Goal: Transaction & Acquisition: Book appointment/travel/reservation

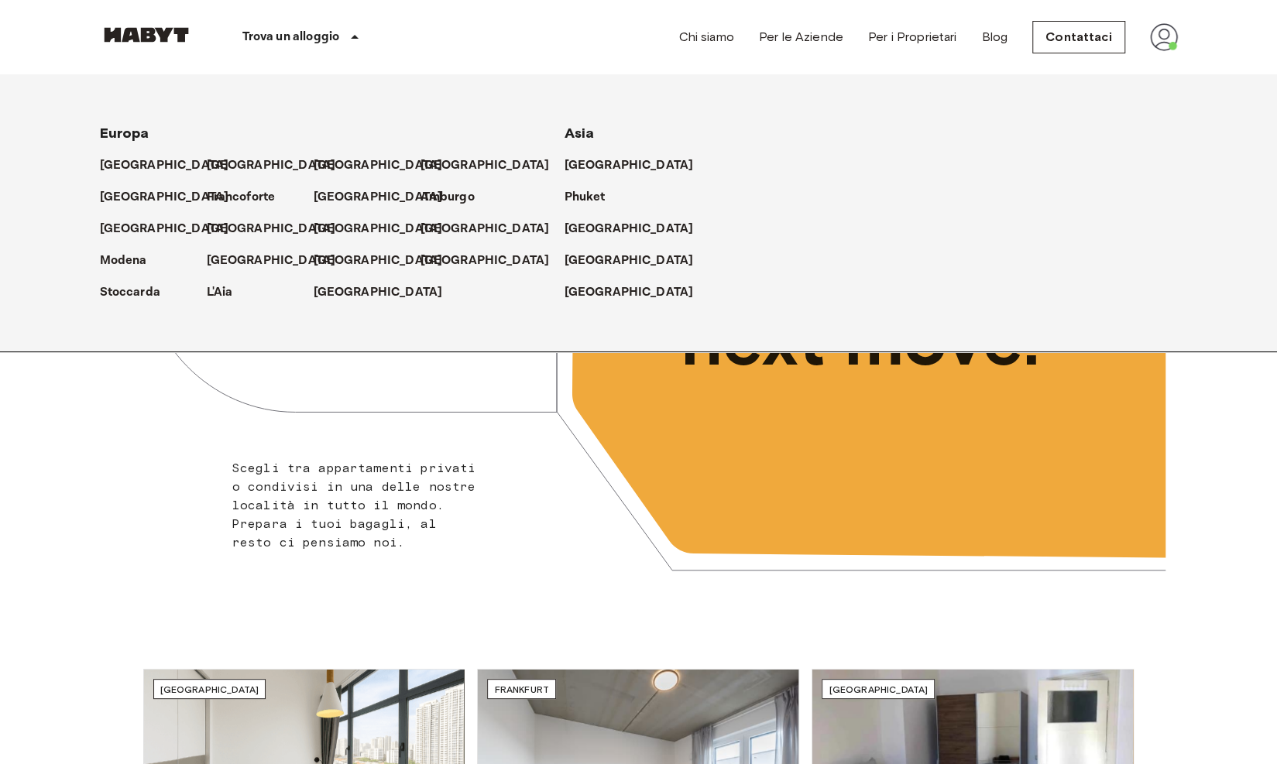
click at [305, 34] on p "Trova un alloggio" at bounding box center [291, 37] width 98 height 19
click at [215, 254] on p "[GEOGRAPHIC_DATA]" at bounding box center [274, 261] width 129 height 19
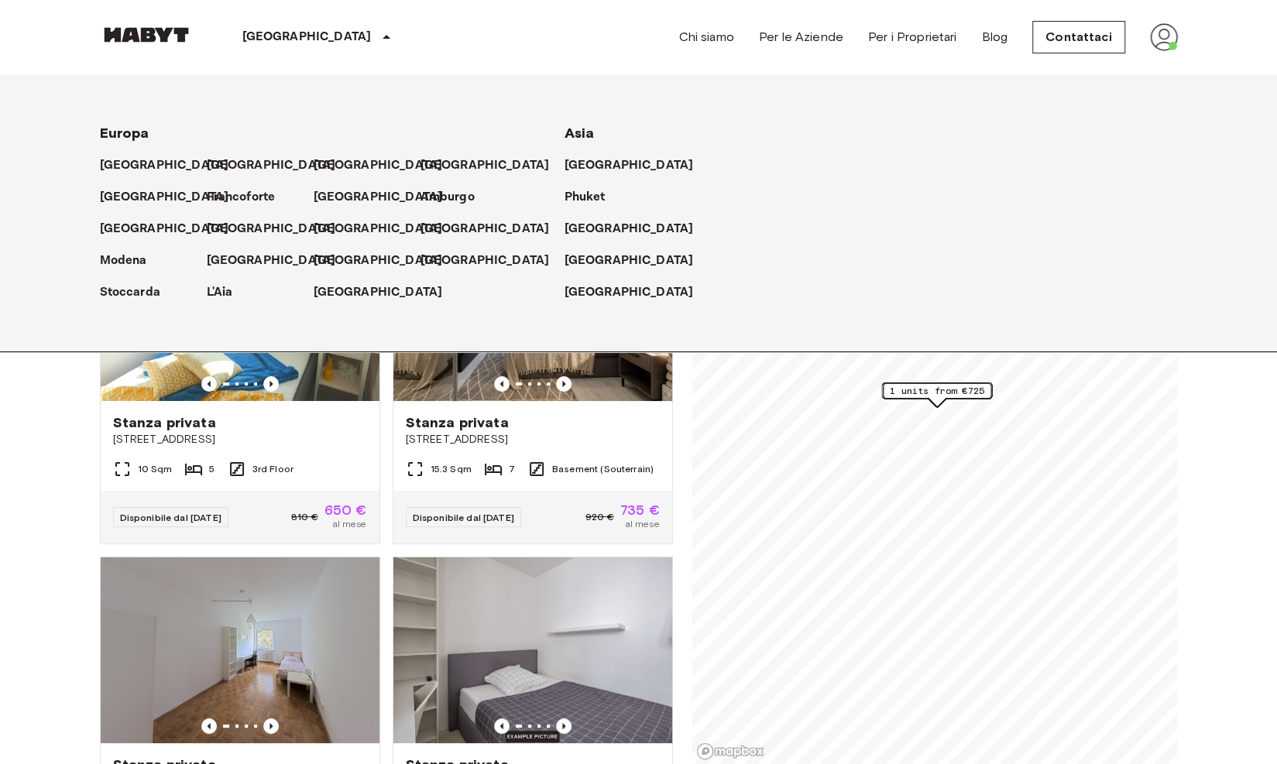
click at [293, 36] on div "[GEOGRAPHIC_DATA]" at bounding box center [319, 37] width 253 height 74
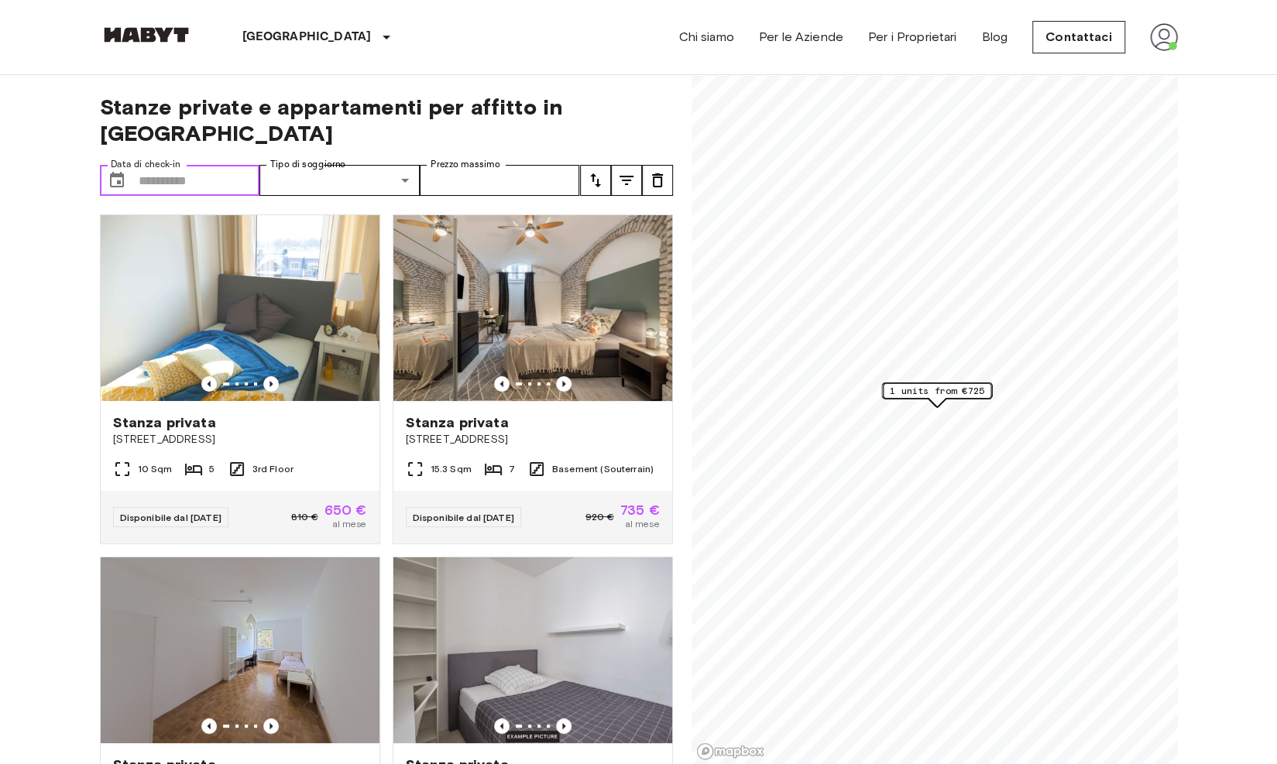
click at [177, 165] on input "Data di check-in" at bounding box center [200, 180] width 122 height 31
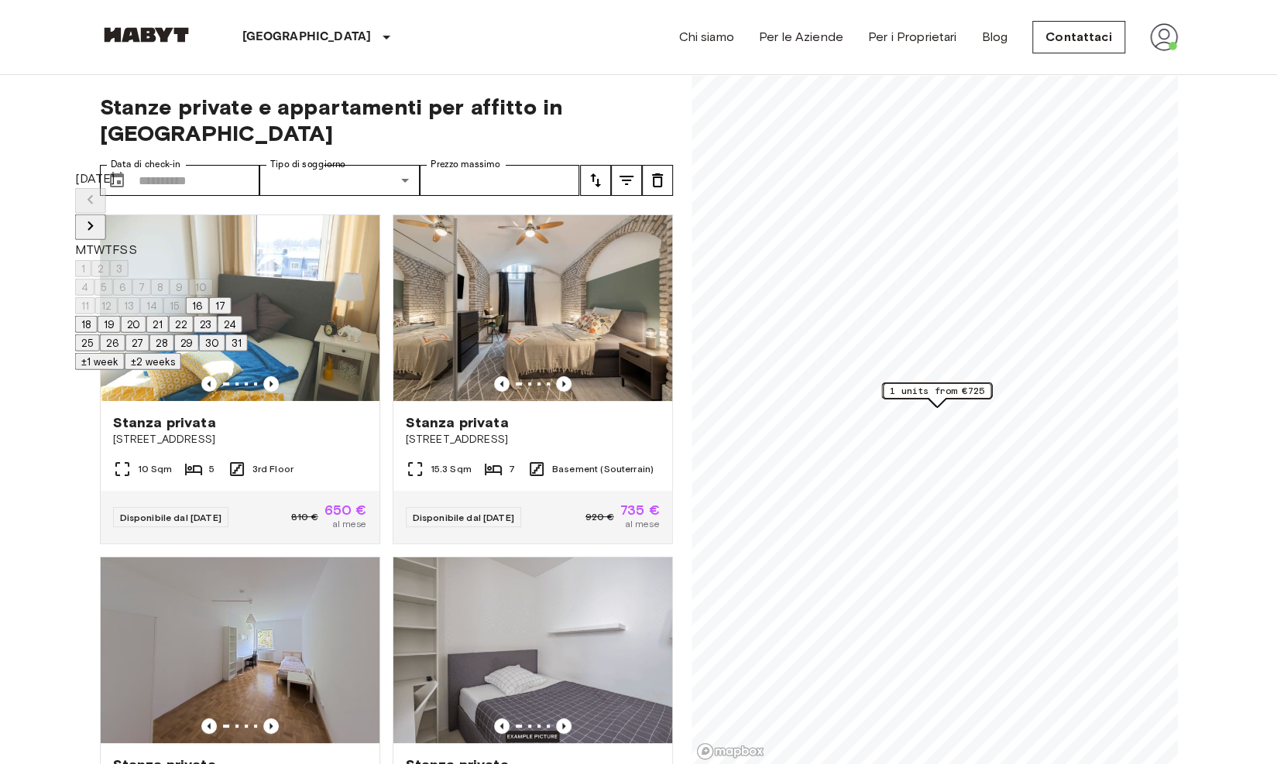
click at [93, 221] on icon "Next month" at bounding box center [90, 225] width 5 height 9
click at [94, 286] on button "8" at bounding box center [84, 287] width 19 height 17
type input "**********"
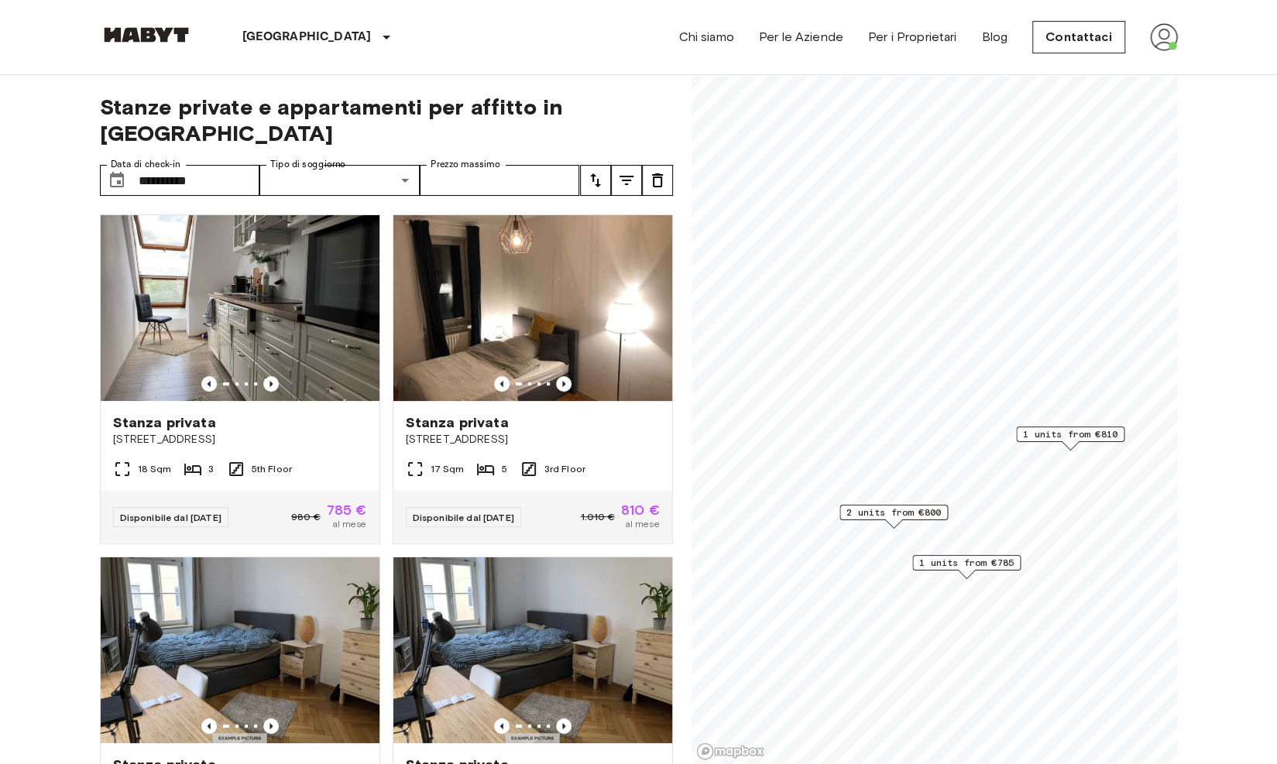
click at [905, 510] on span "2 units from €800" at bounding box center [893, 513] width 94 height 14
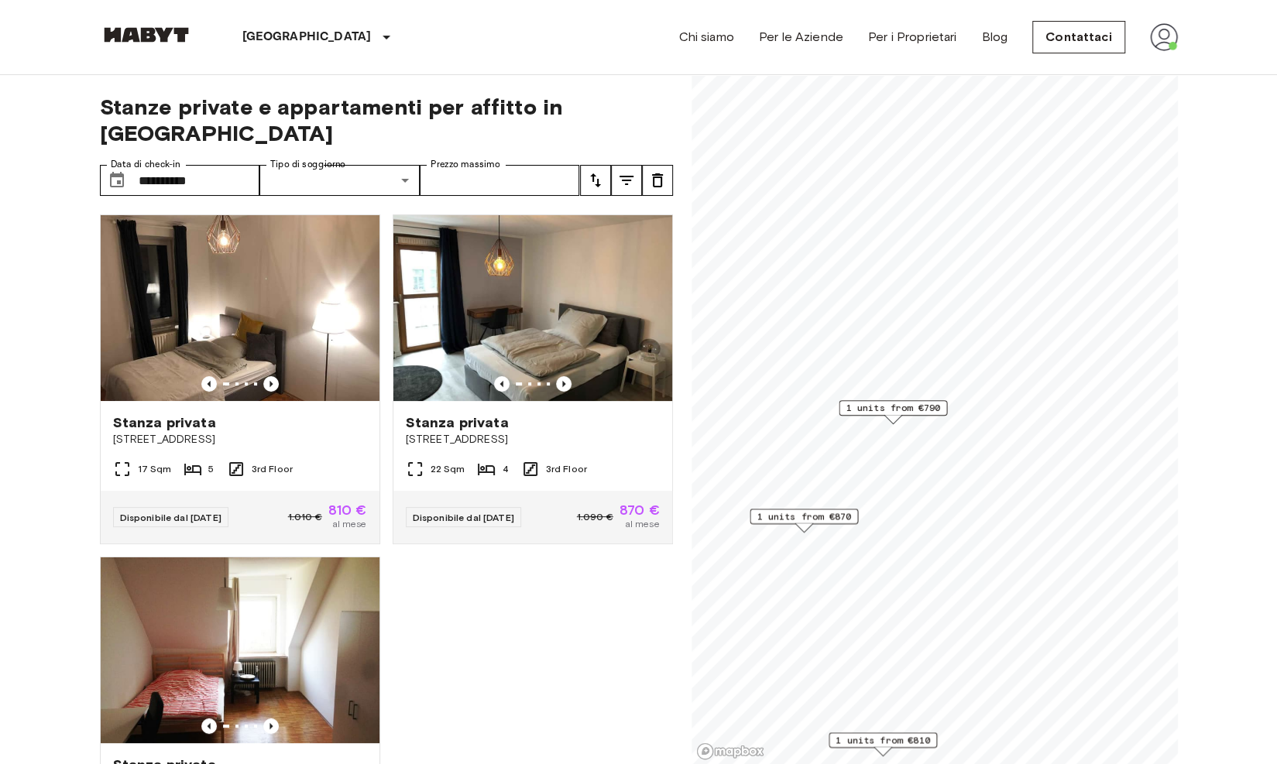
click at [903, 403] on span "1 units from €790" at bounding box center [893, 408] width 94 height 14
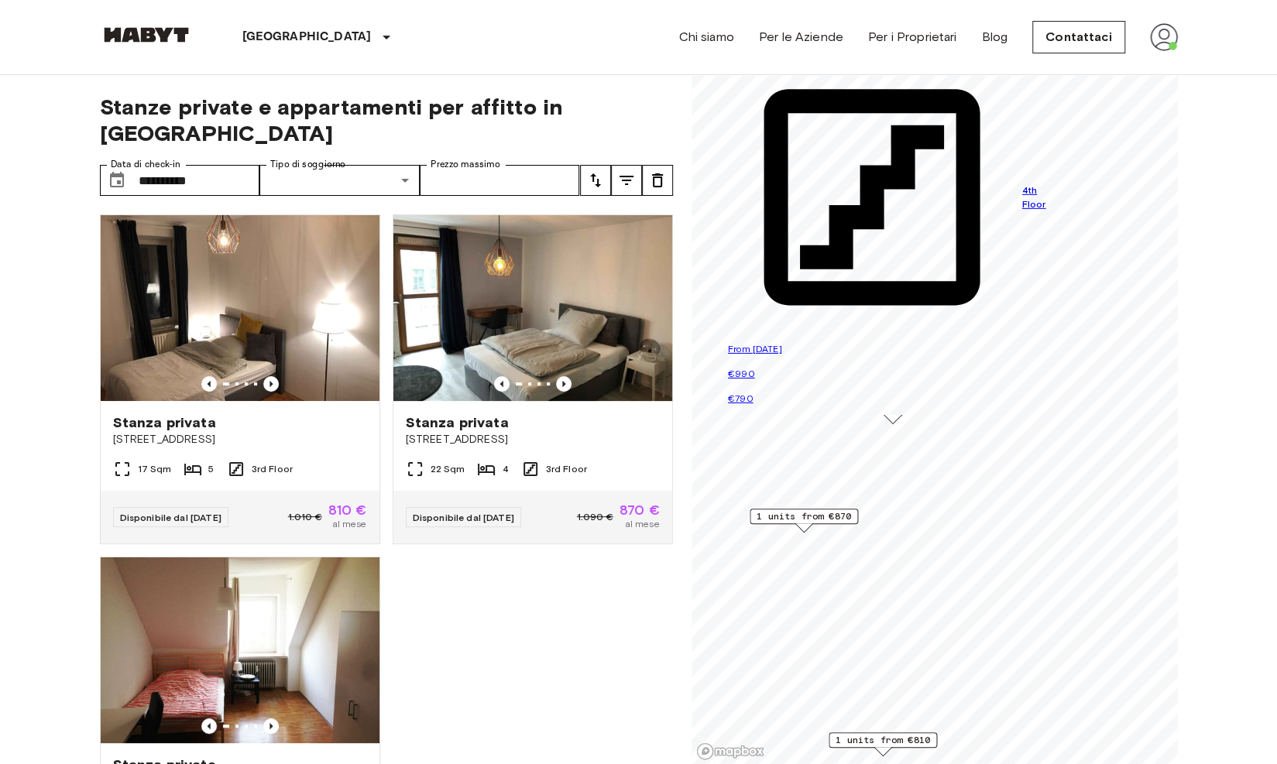
click at [813, 516] on span "1 units from €870" at bounding box center [804, 517] width 94 height 14
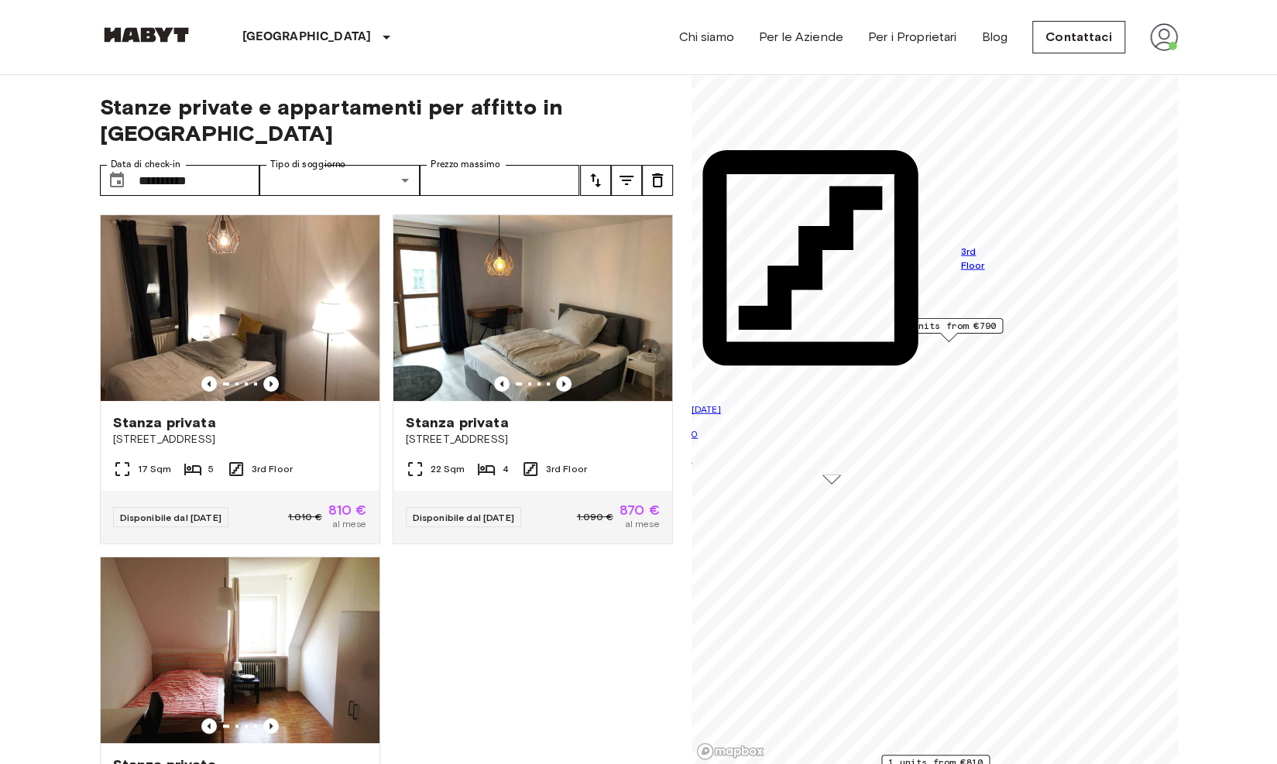
click at [998, 326] on div "1 units from €790" at bounding box center [949, 325] width 108 height 15
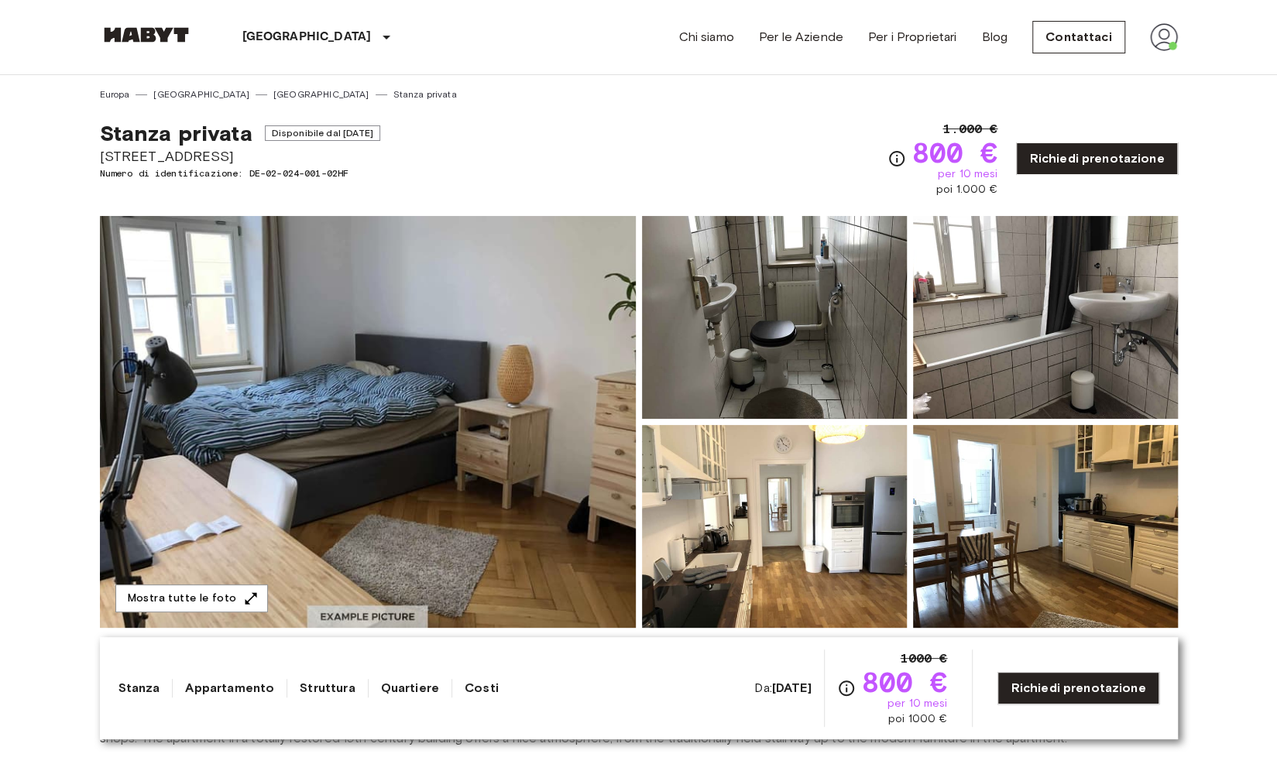
click at [772, 687] on b "[DATE]" at bounding box center [791, 688] width 39 height 15
drag, startPoint x: 829, startPoint y: 683, endPoint x: 765, endPoint y: 687, distance: 63.6
click at [831, 682] on div "Da: [DATE] 1000 € 800 € per 10 mesi poi 1000 €" at bounding box center [850, 688] width 193 height 77
click at [669, 690] on div "Stanza Appartamento Struttura Quartiere Costi Da: [DATE] 1000 € 800 € per 10 me…" at bounding box center [638, 688] width 1041 height 77
click at [1108, 359] on img at bounding box center [1045, 317] width 265 height 203
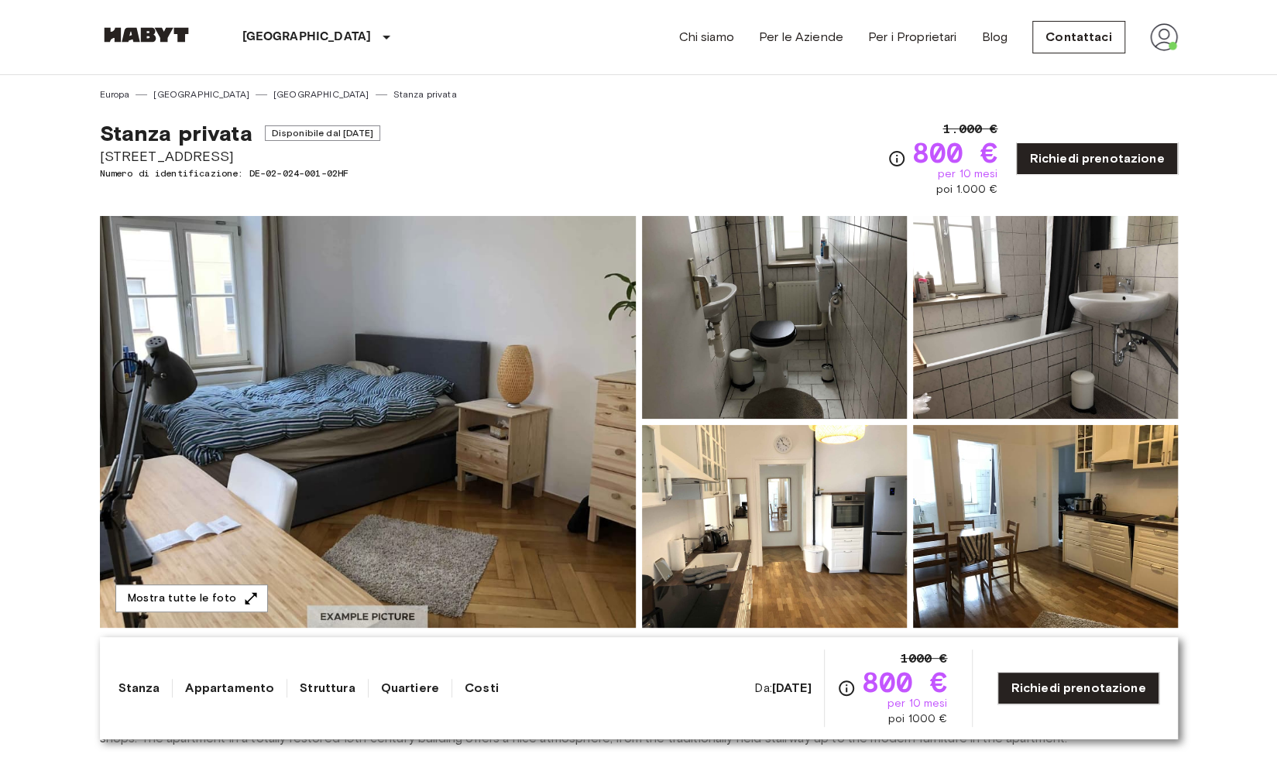
click at [135, 152] on span "[STREET_ADDRESS]" at bounding box center [240, 156] width 280 height 20
drag, startPoint x: 135, startPoint y: 152, endPoint x: 243, endPoint y: 156, distance: 108.5
click at [243, 156] on span "[STREET_ADDRESS]" at bounding box center [240, 156] width 280 height 20
copy span "[STREET_ADDRESS]"
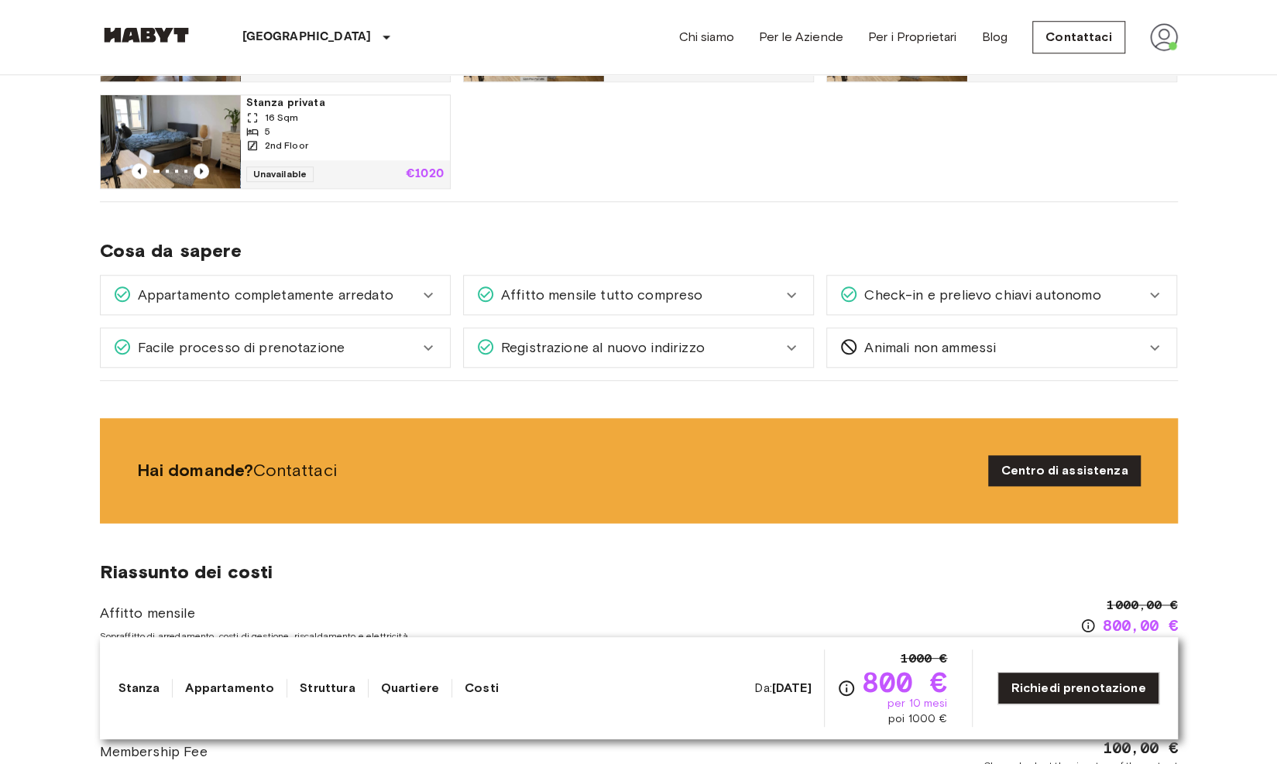
scroll to position [1032, 0]
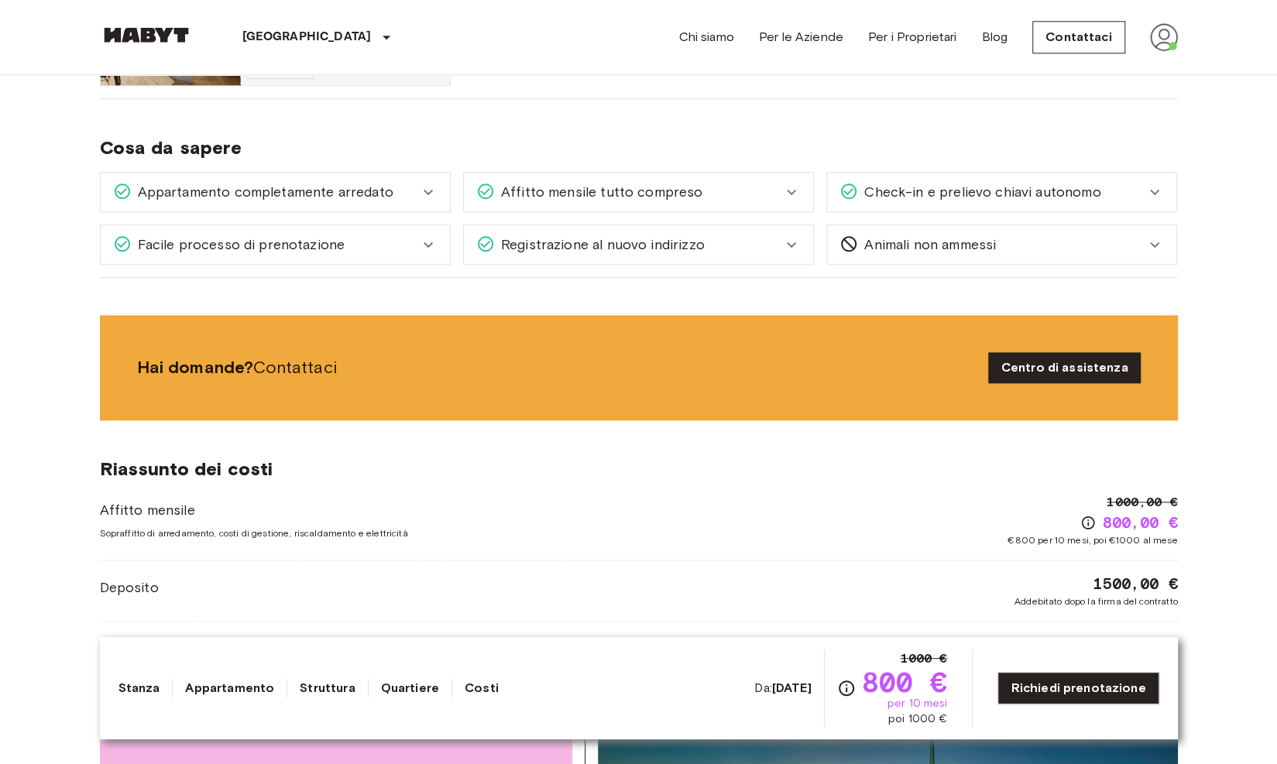
click at [1060, 538] on span "€800 per 10 mesi, poi €1000 al mese" at bounding box center [1093, 541] width 170 height 14
drag, startPoint x: 1060, startPoint y: 538, endPoint x: 1080, endPoint y: 541, distance: 19.5
click at [1080, 541] on span "€800 per 10 mesi, poi €1000 al mese" at bounding box center [1093, 541] width 170 height 14
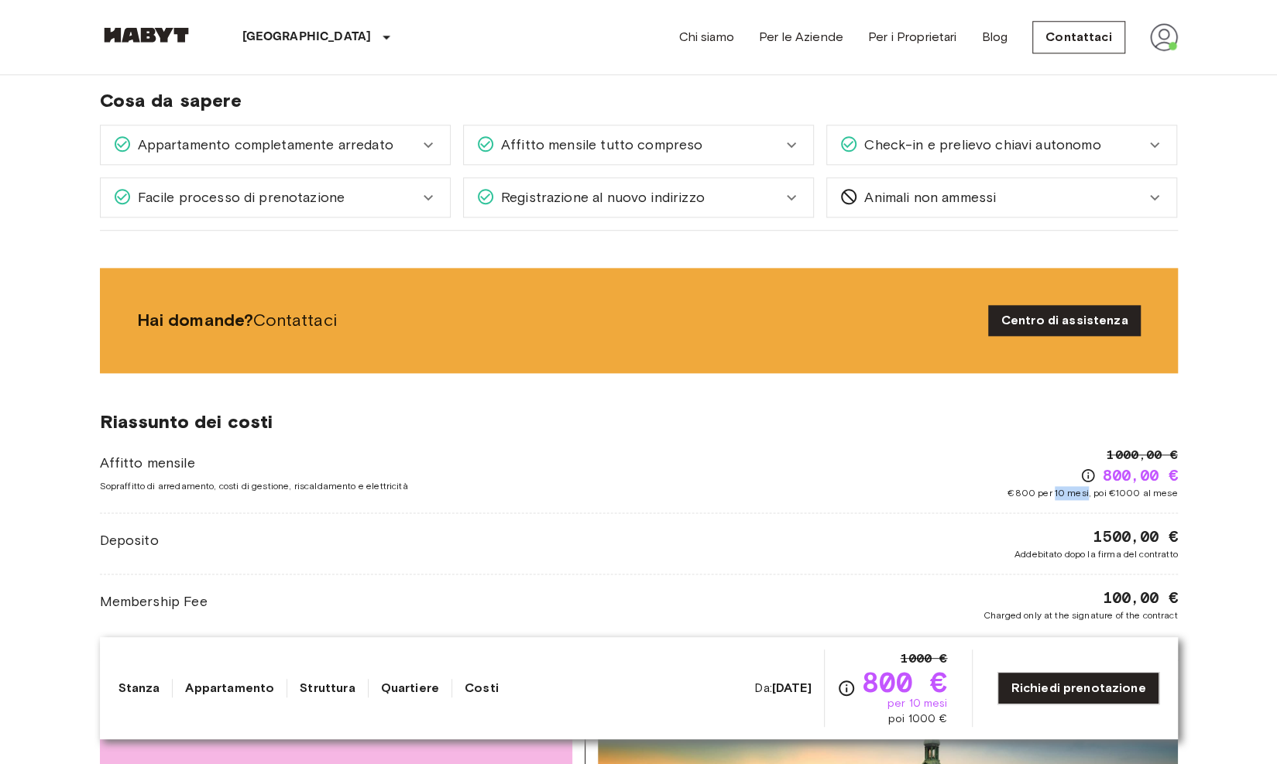
scroll to position [1135, 0]
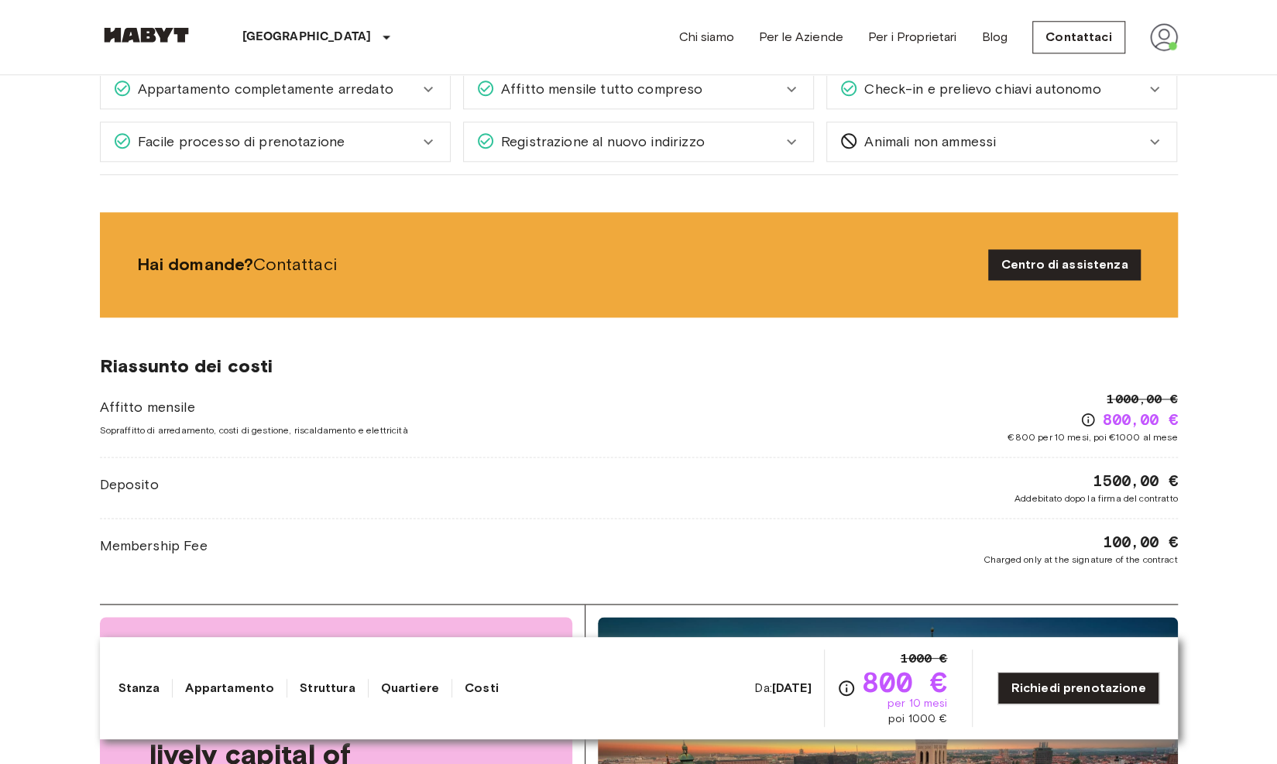
click at [1087, 556] on span "Charged only at the signature of the contract" at bounding box center [1081, 560] width 194 height 14
drag, startPoint x: 1087, startPoint y: 556, endPoint x: 1024, endPoint y: 543, distance: 64.9
click at [1024, 543] on div "100,00 € Charged only at the signature of the contract" at bounding box center [1081, 549] width 194 height 36
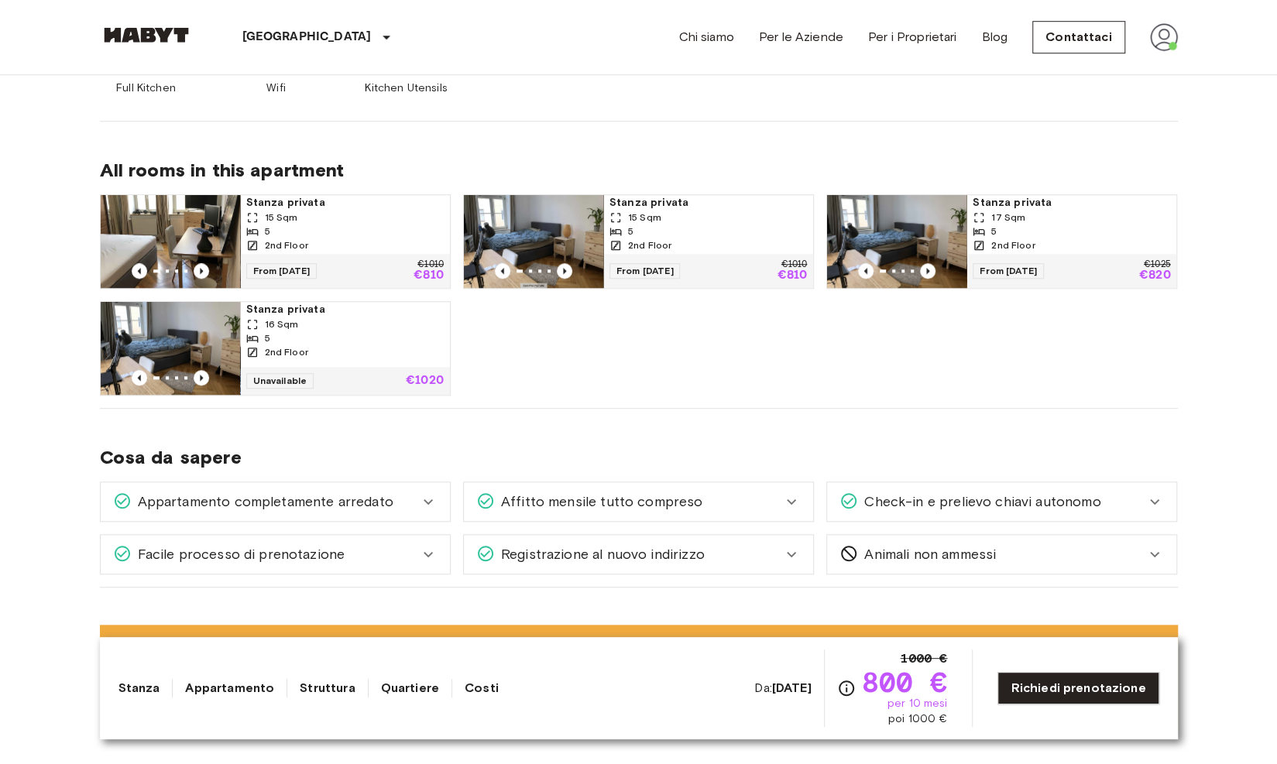
scroll to position [310, 0]
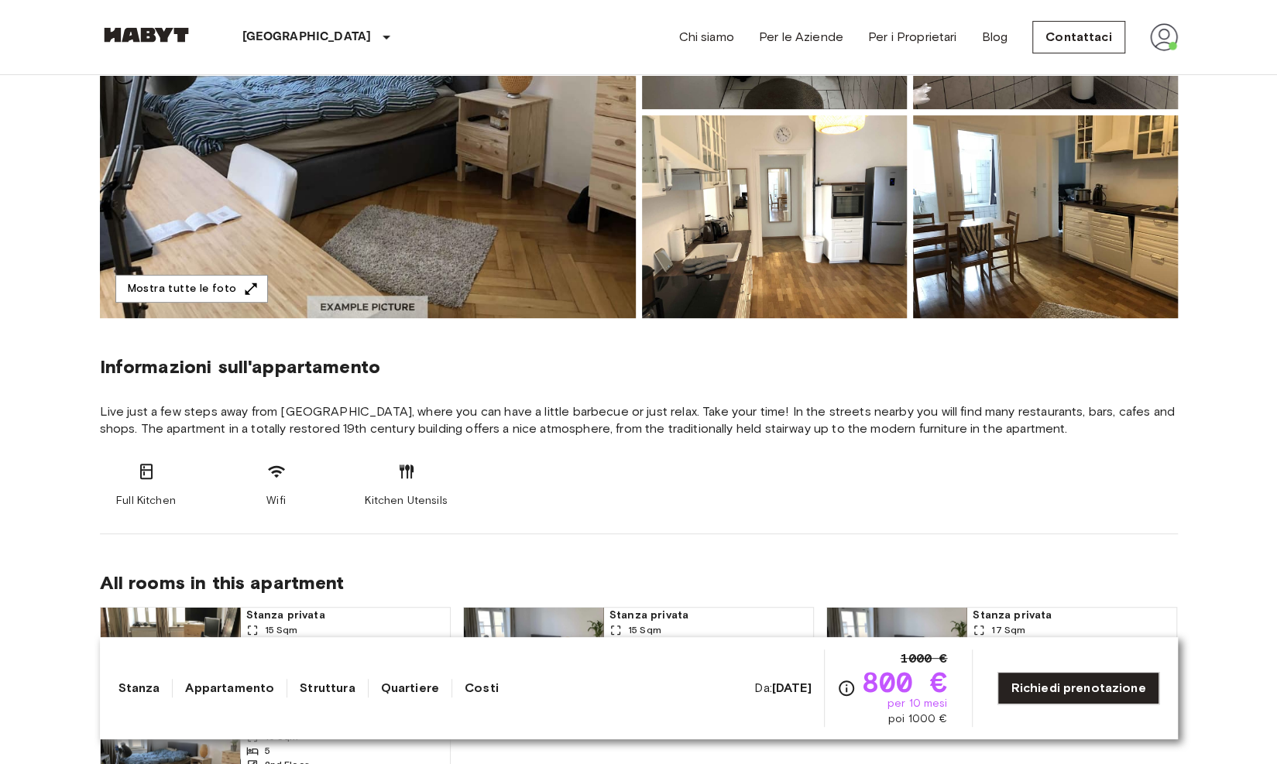
drag, startPoint x: 1024, startPoint y: 543, endPoint x: 782, endPoint y: 500, distance: 245.5
click at [781, 498] on div "Full Kitchen Wifi Kitchen Utensils" at bounding box center [639, 485] width 1078 height 46
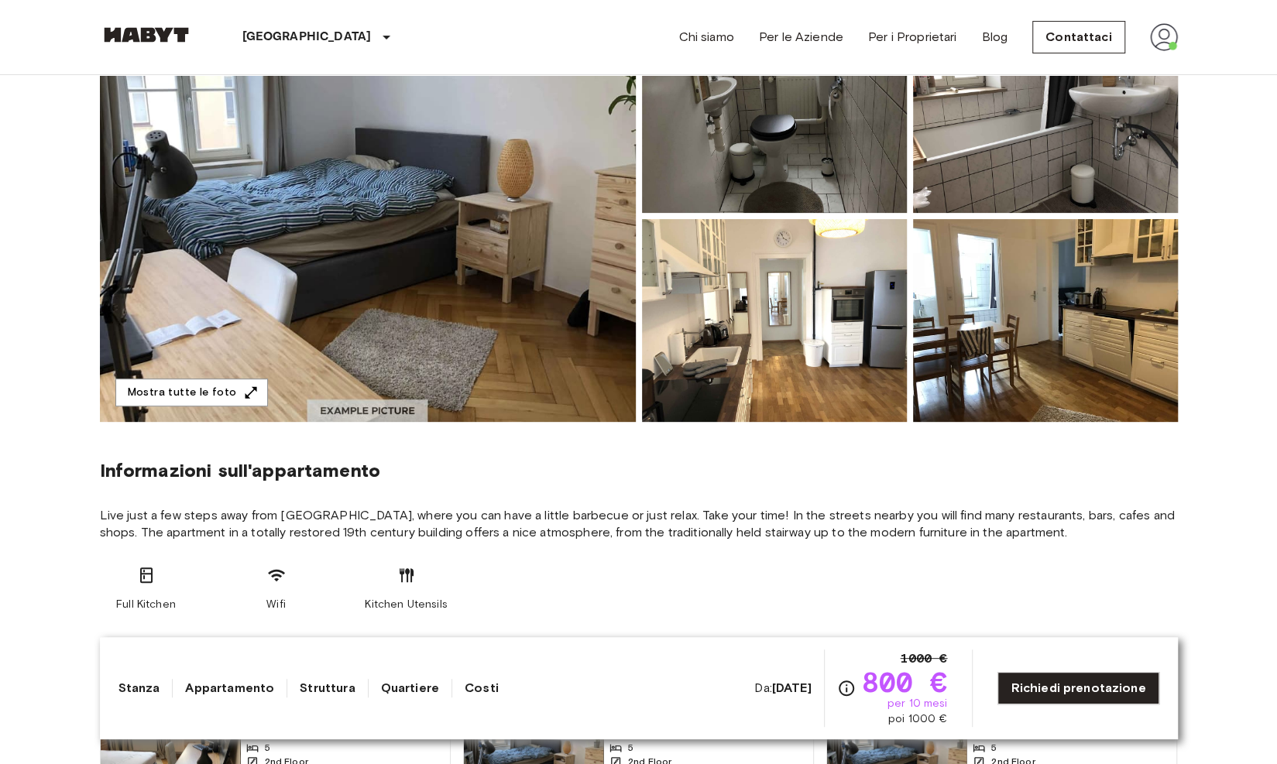
scroll to position [413, 0]
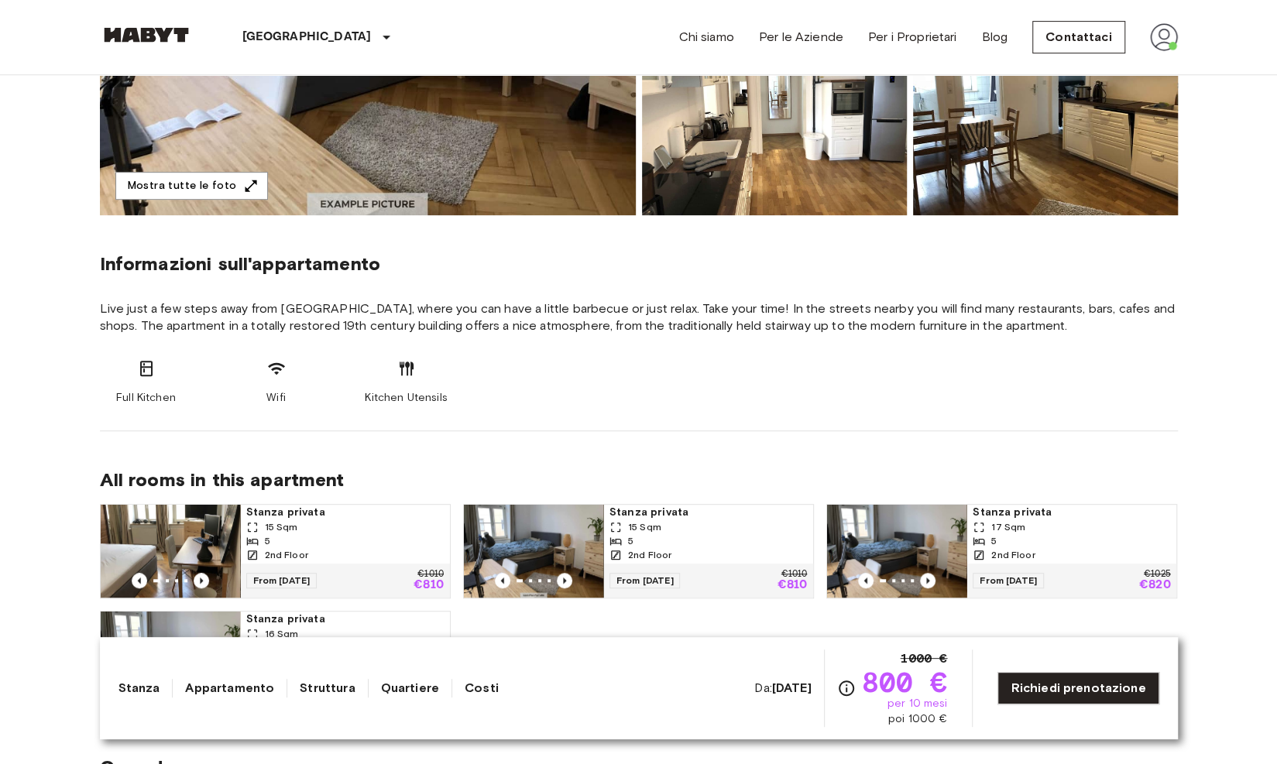
click at [171, 297] on section "Informazioni sull'appartamento Live just a few steps away from [GEOGRAPHIC_DATA…" at bounding box center [639, 323] width 1078 height 216
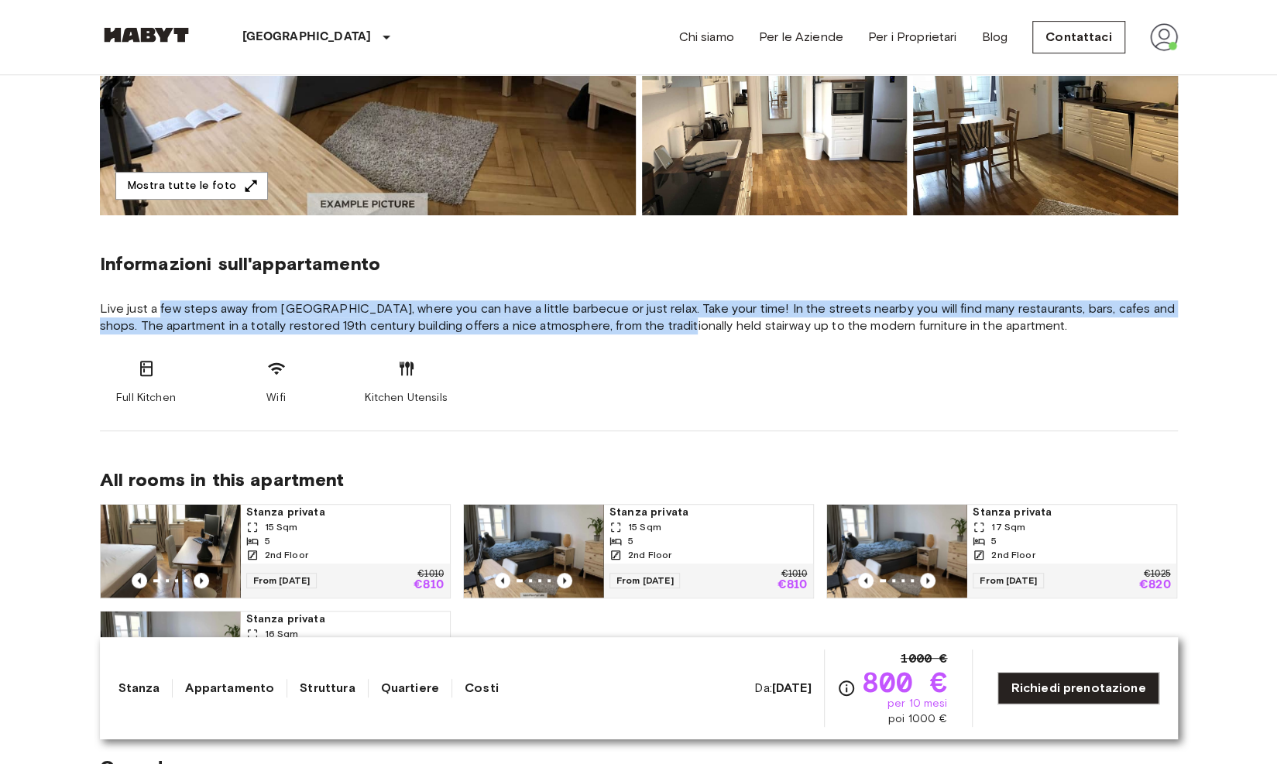
drag, startPoint x: 171, startPoint y: 297, endPoint x: 660, endPoint y: 320, distance: 489.2
click at [660, 319] on section "Informazioni sull'appartamento Live just a few steps away from [GEOGRAPHIC_DATA…" at bounding box center [639, 323] width 1078 height 216
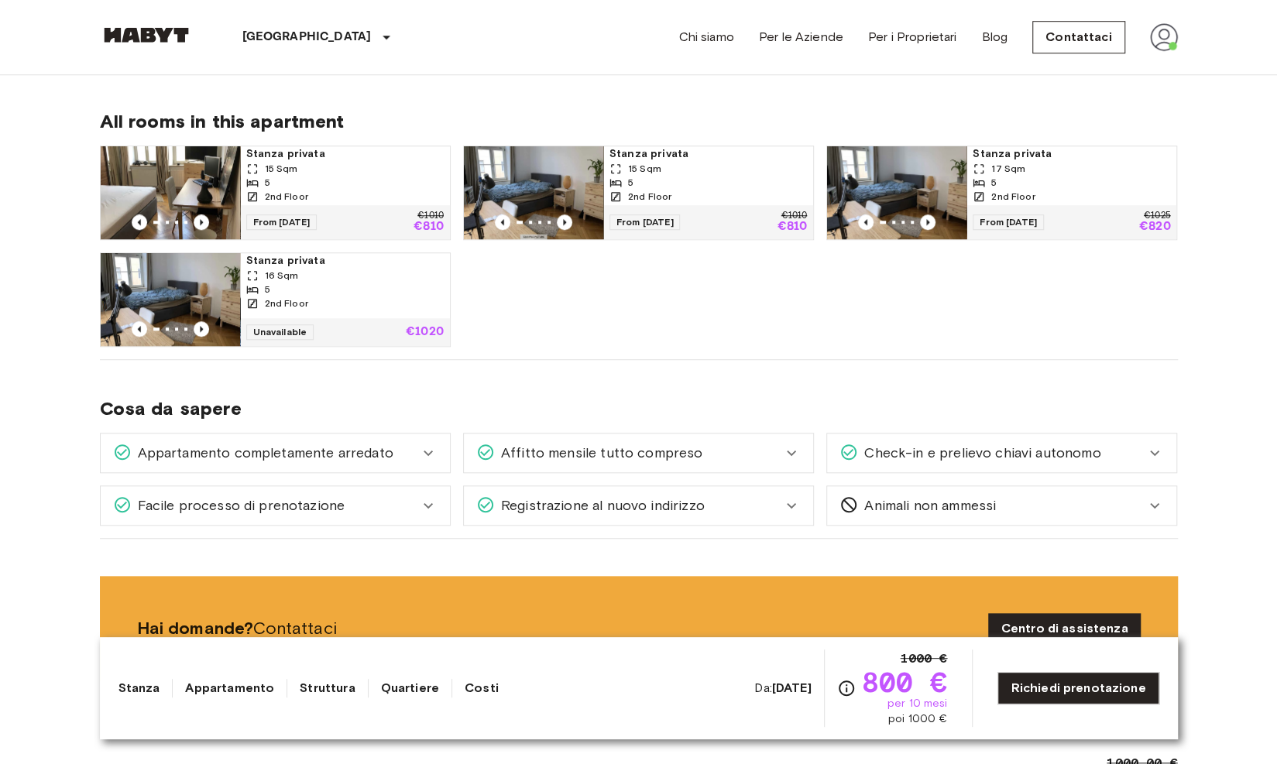
scroll to position [826, 0]
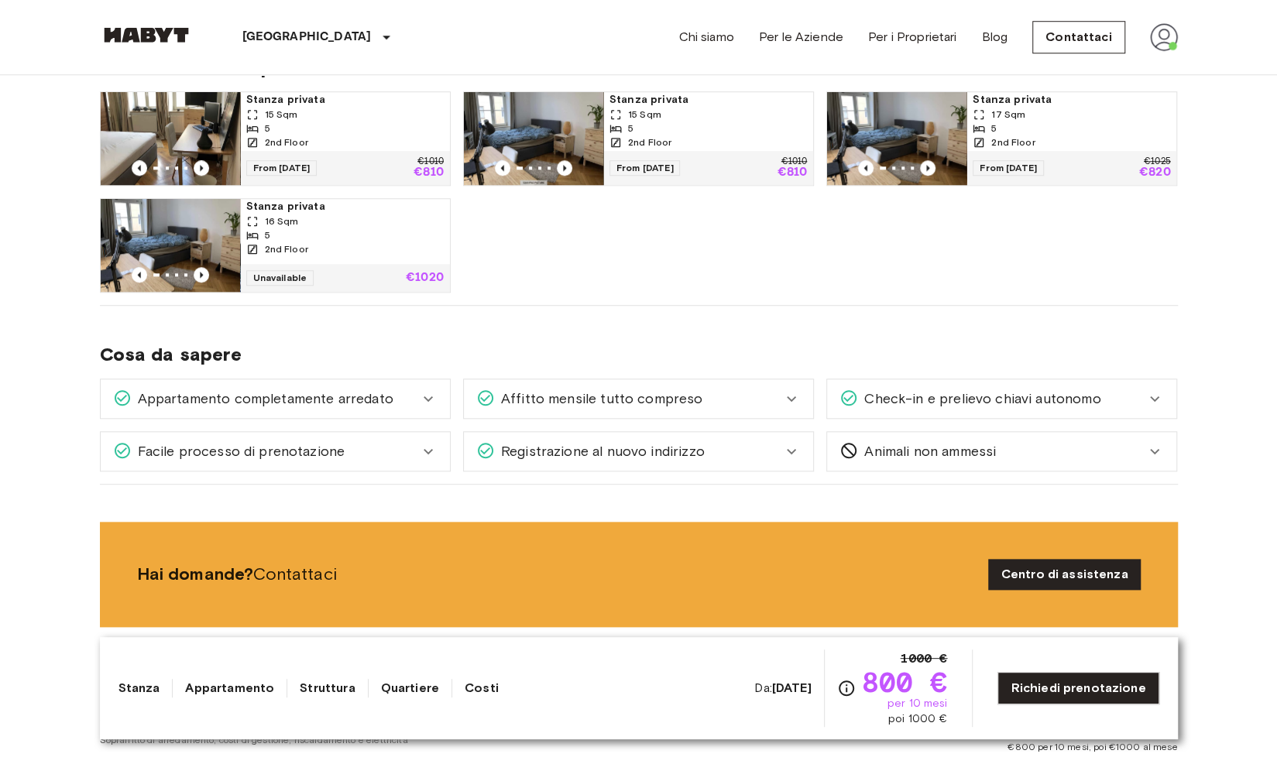
click at [772, 690] on b "[DATE]" at bounding box center [791, 688] width 39 height 15
drag, startPoint x: 793, startPoint y: 687, endPoint x: 667, endPoint y: 630, distance: 138.3
click at [792, 685] on b "[DATE]" at bounding box center [791, 688] width 39 height 15
click at [575, 405] on span "Affitto mensile tutto compreso" at bounding box center [599, 399] width 208 height 20
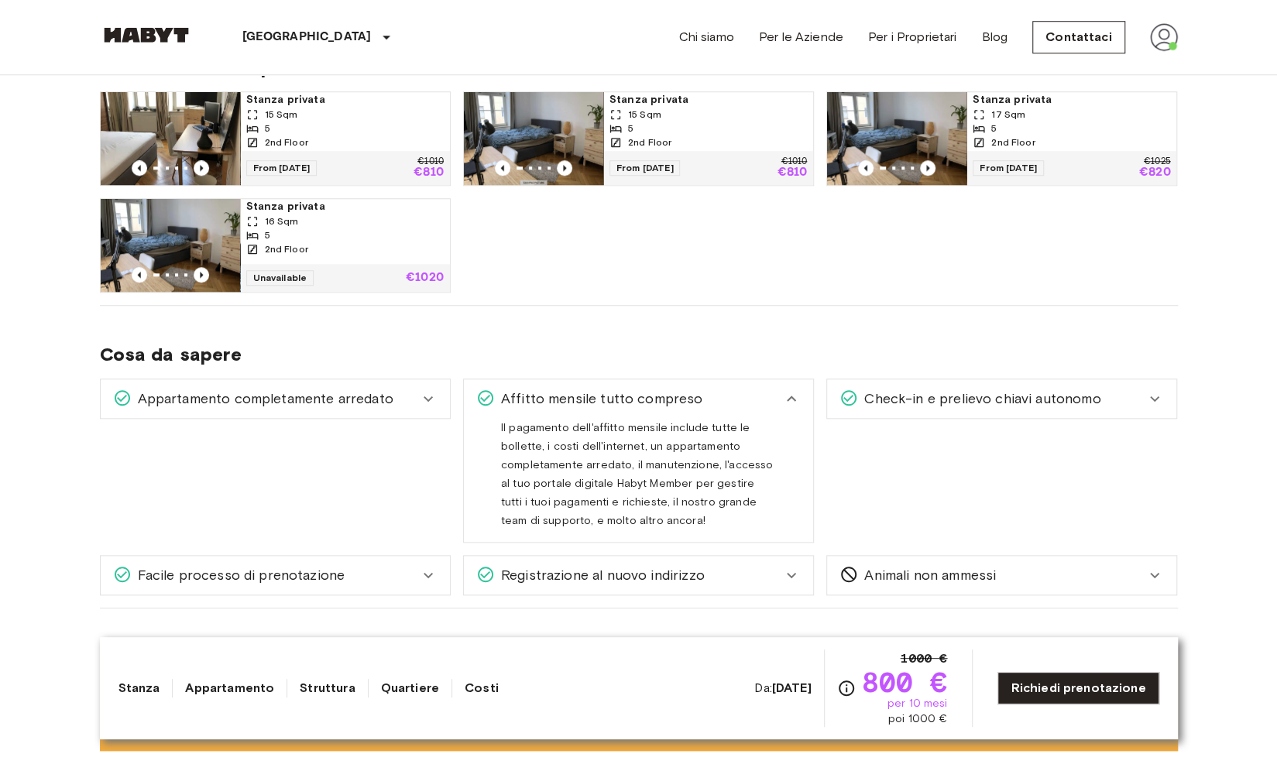
click at [575, 405] on span "Affitto mensile tutto compreso" at bounding box center [599, 399] width 208 height 20
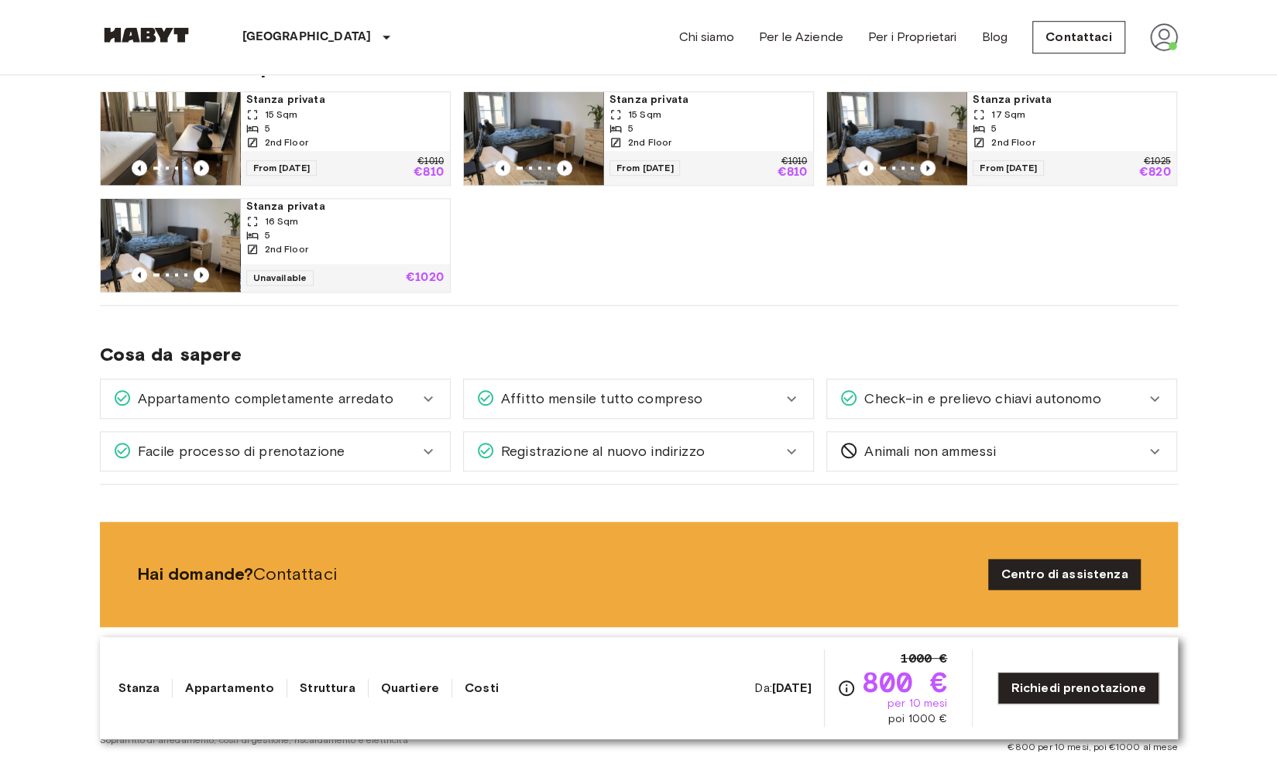
click at [911, 405] on span "Check-in e prelievo chiavi autonomo" at bounding box center [979, 399] width 242 height 20
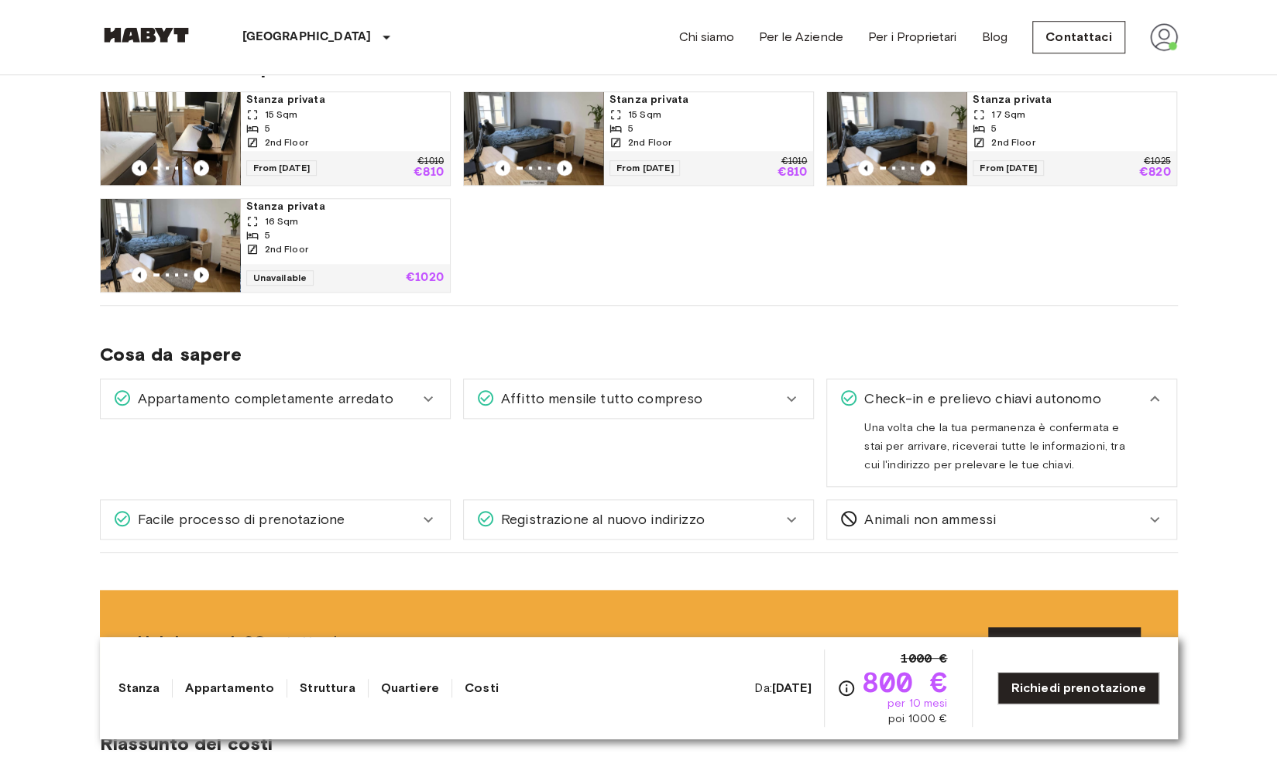
click at [891, 426] on span "Una volta che la tua permanenza è confermata e stai per arrivare, riceverai tut…" at bounding box center [994, 452] width 260 height 63
drag, startPoint x: 891, startPoint y: 426, endPoint x: 1100, endPoint y: 424, distance: 209.1
click at [1100, 424] on span "Una volta che la tua permanenza è confermata e stai per arrivare, riceverai tut…" at bounding box center [994, 452] width 260 height 63
click at [960, 443] on span "Una volta che la tua permanenza è confermata e stai per arrivare, riceverai tut…" at bounding box center [994, 452] width 260 height 63
click at [1068, 439] on span "Una volta che la tua permanenza è confermata e stai per arrivare, riceverai tut…" at bounding box center [994, 452] width 260 height 63
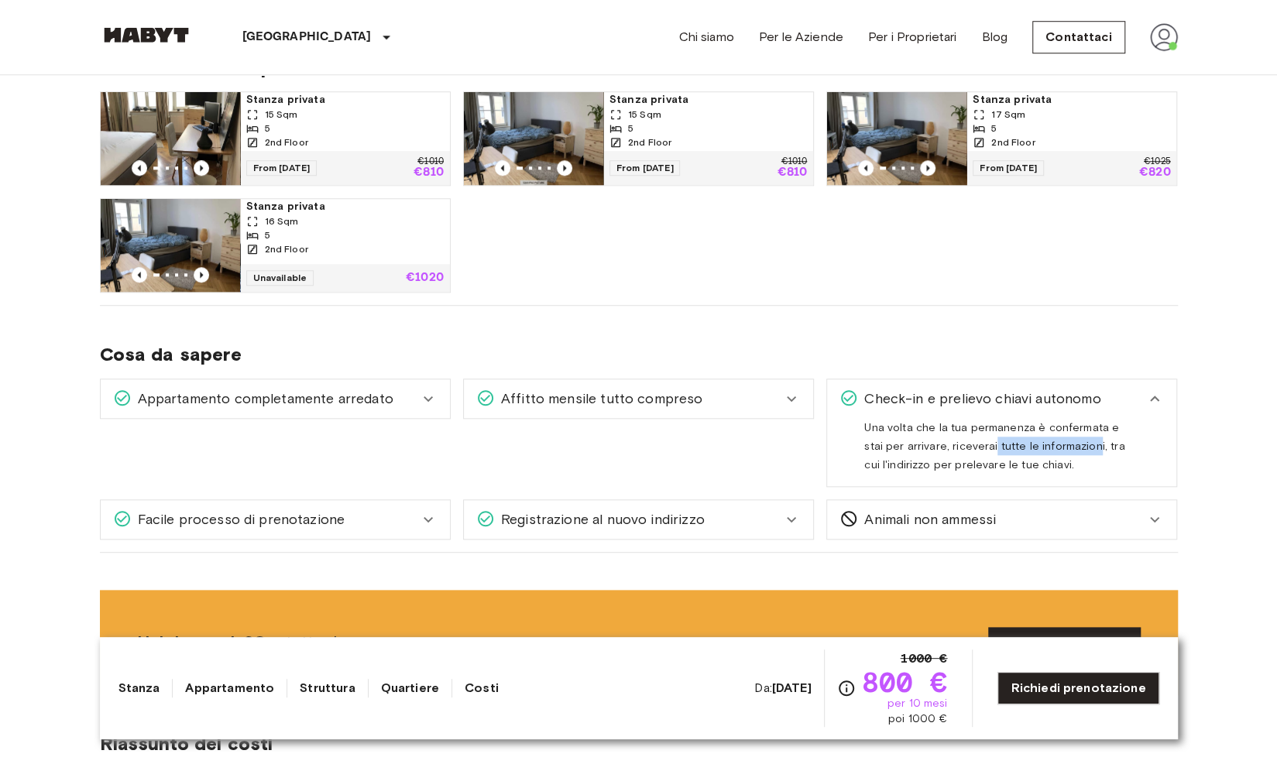
click at [291, 506] on div "Facile processo di prenotazione" at bounding box center [275, 519] width 349 height 39
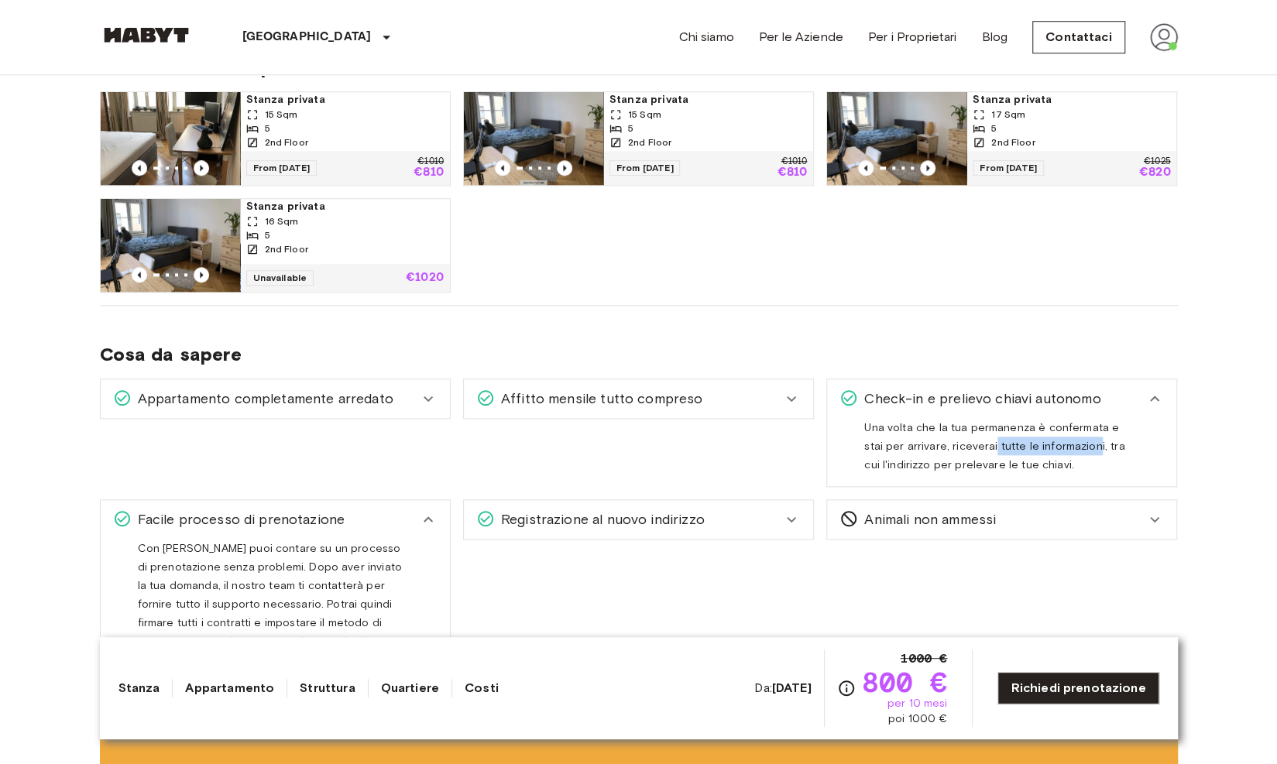
scroll to position [929, 0]
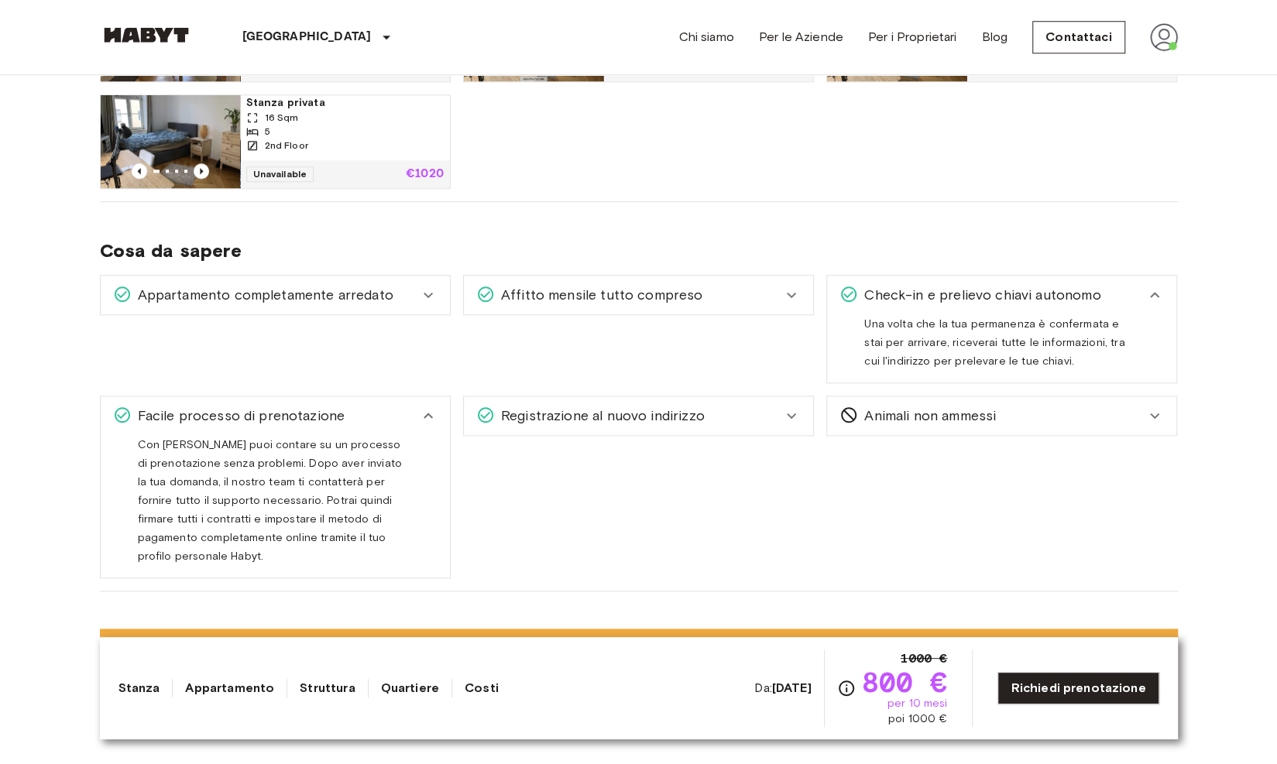
click at [240, 444] on span "Con [PERSON_NAME] puoi contare su un processo di prenotazione senza problemi. D…" at bounding box center [270, 506] width 264 height 137
drag, startPoint x: 240, startPoint y: 444, endPoint x: 319, endPoint y: 461, distance: 80.8
click at [279, 464] on span "Con [PERSON_NAME] puoi contare su un processo di prenotazione senza problemi. D…" at bounding box center [270, 506] width 264 height 137
click at [319, 461] on span "Con [PERSON_NAME] puoi contare su un processo di prenotazione senza problemi. D…" at bounding box center [270, 506] width 264 height 137
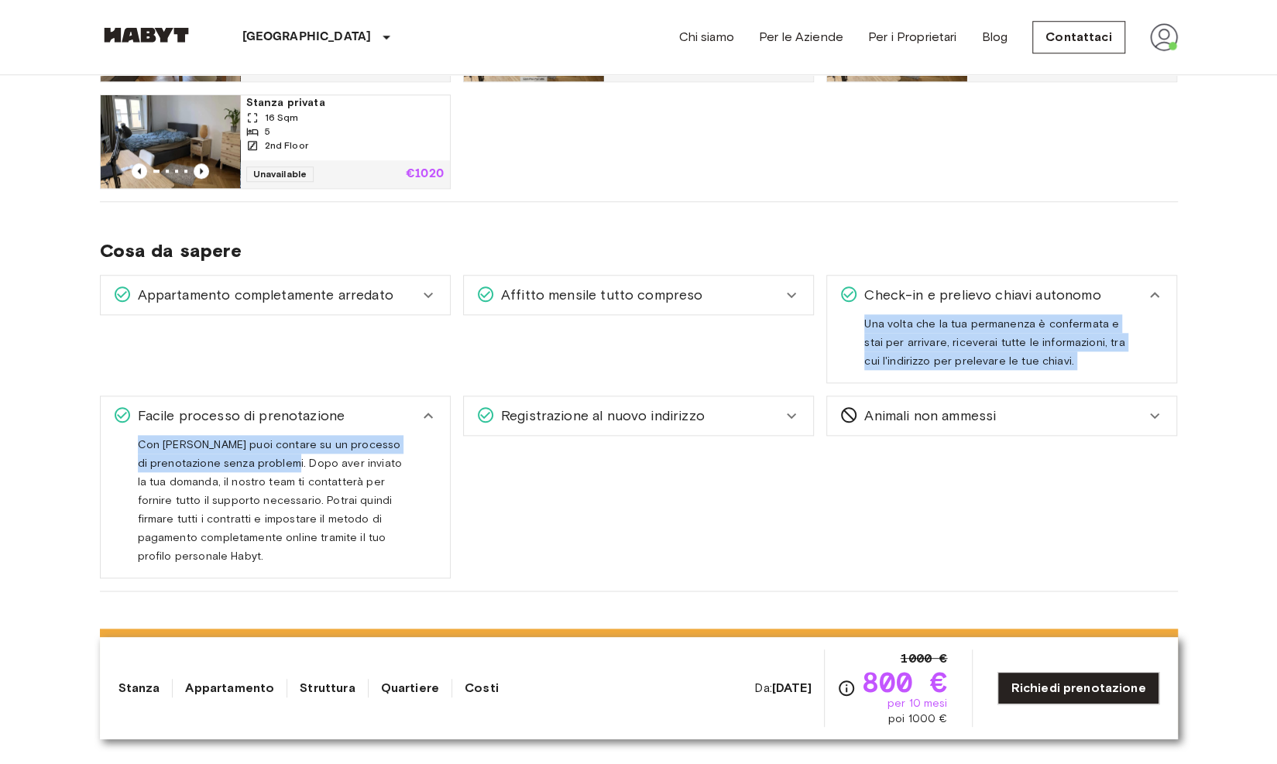
drag, startPoint x: 319, startPoint y: 461, endPoint x: 476, endPoint y: 468, distance: 156.6
click at [476, 468] on div "Appartamento completamente arredato Tutto ciò che devi fare è mettere i tuoi ve…" at bounding box center [633, 421] width 1090 height 316
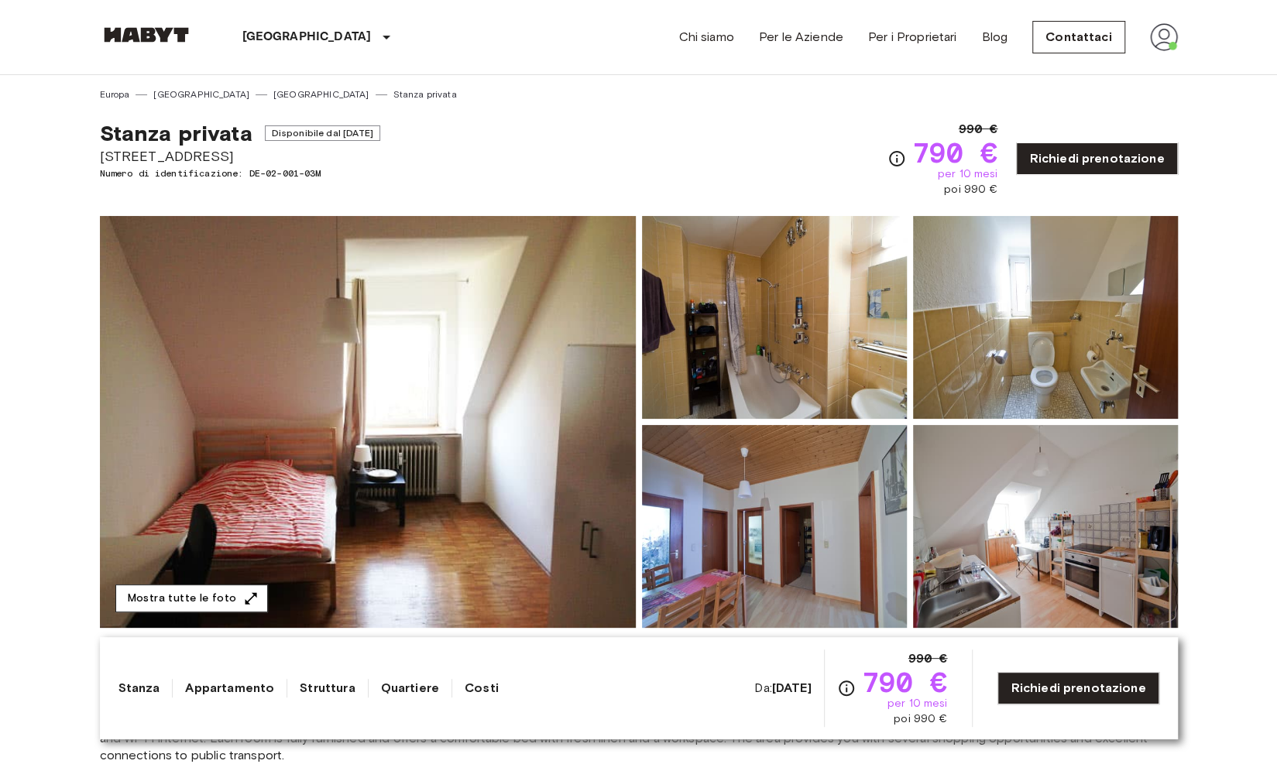
click at [171, 599] on button "Mostra tutte le foto" at bounding box center [191, 599] width 153 height 29
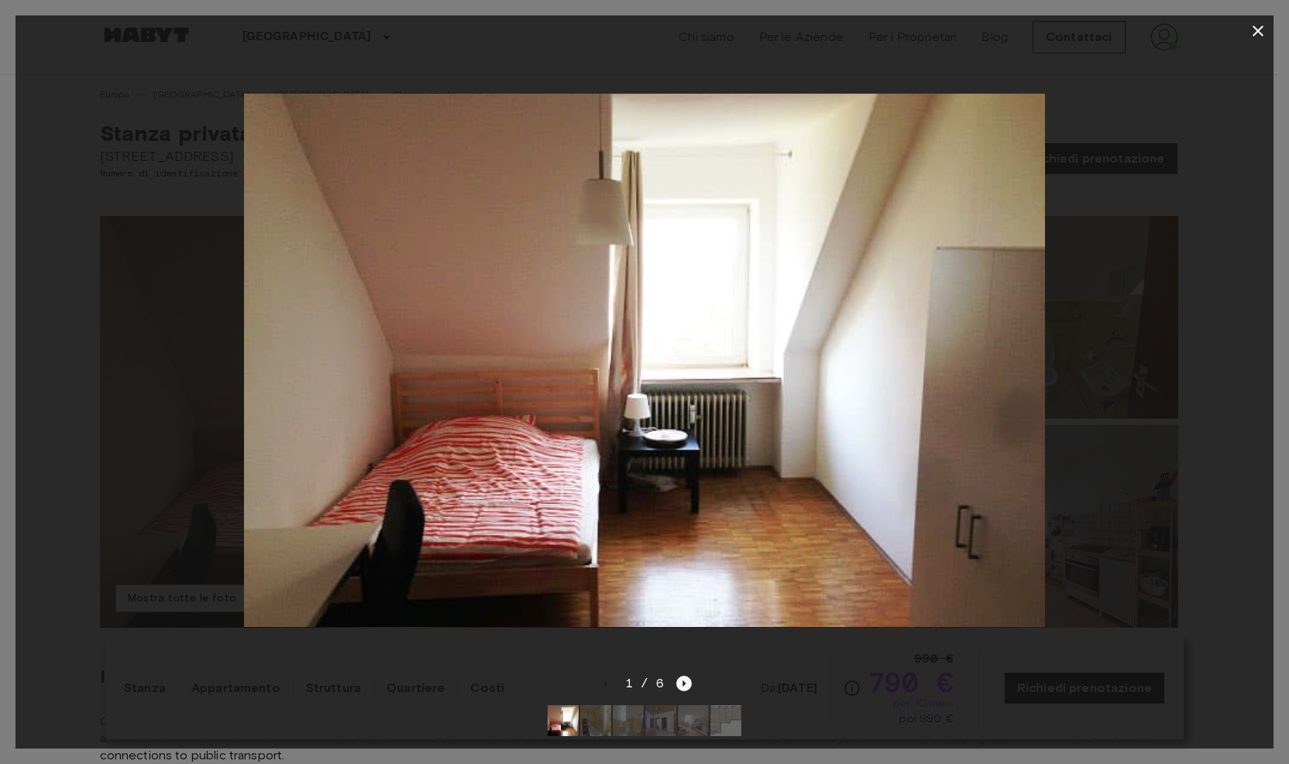
click at [680, 676] on icon "Next image" at bounding box center [683, 683] width 15 height 15
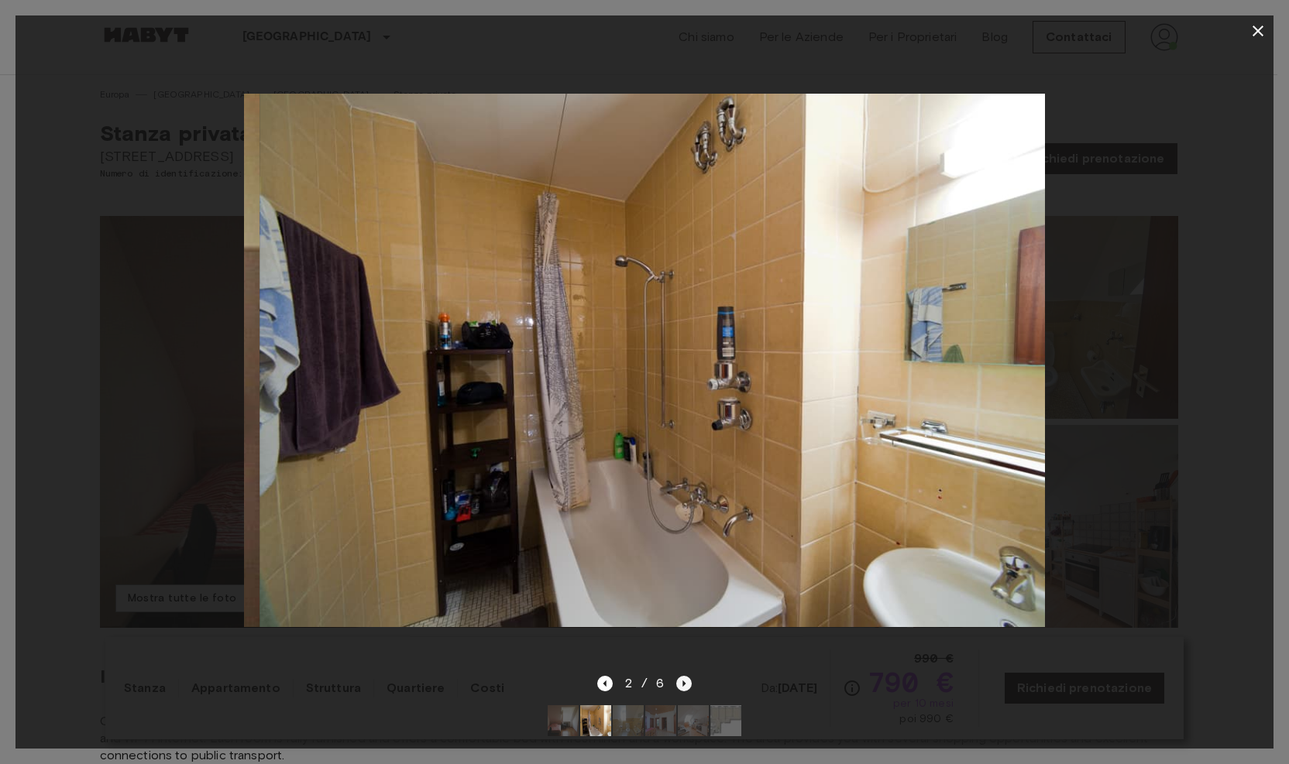
click at [680, 676] on icon "Next image" at bounding box center [683, 683] width 15 height 15
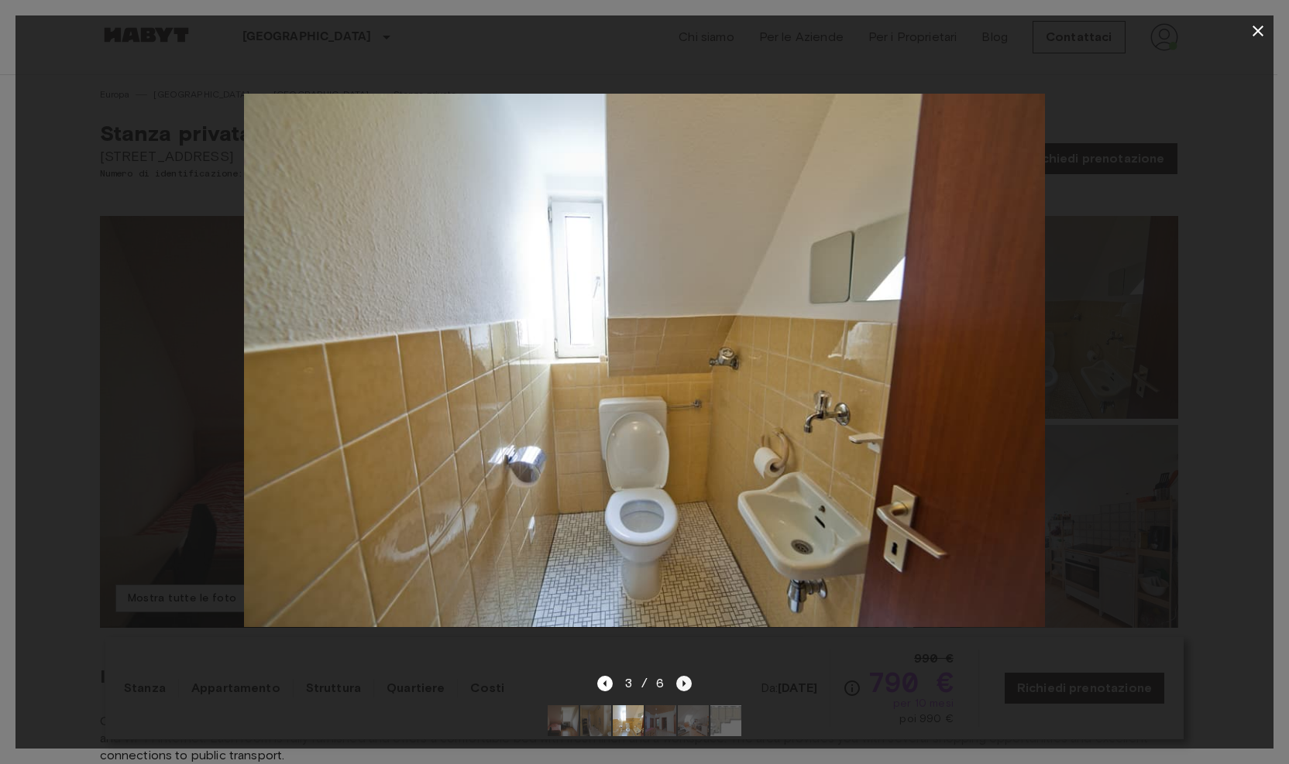
click at [685, 681] on icon "Next image" at bounding box center [684, 684] width 3 height 6
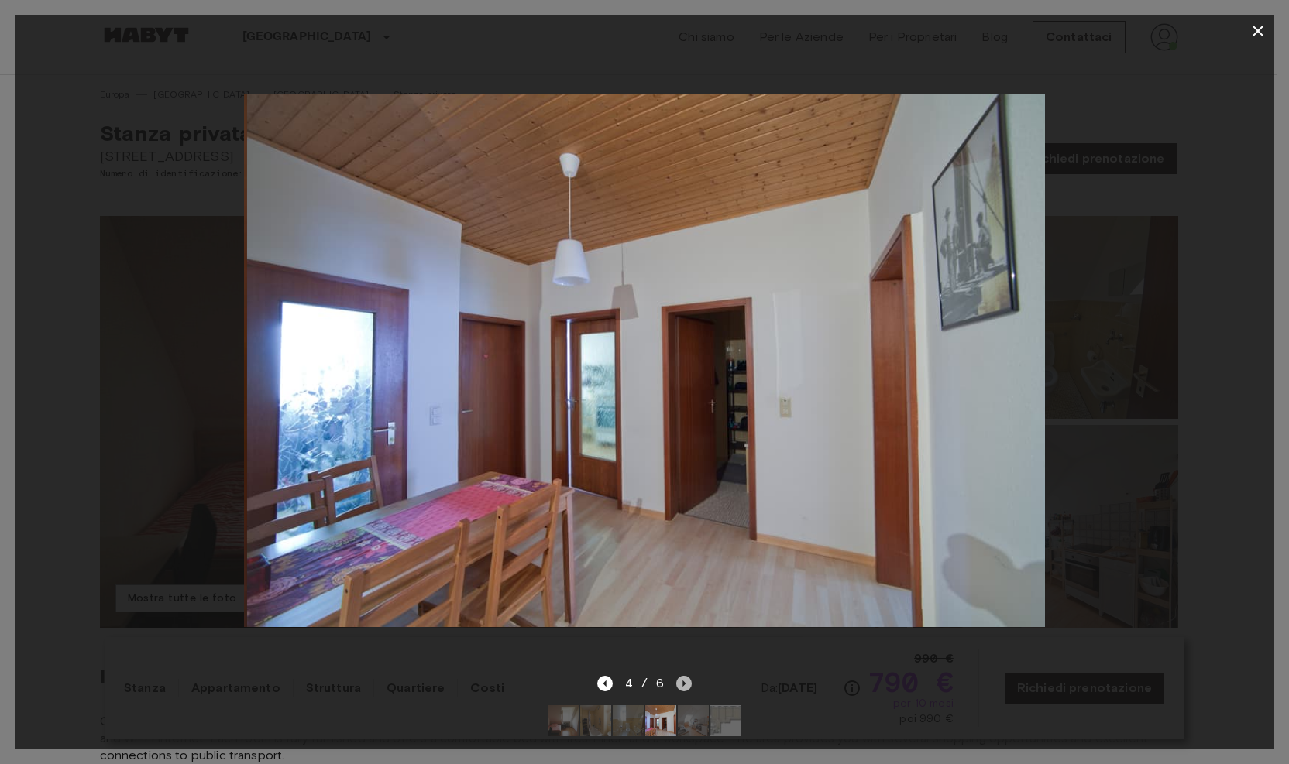
click at [685, 681] on icon "Next image" at bounding box center [684, 684] width 3 height 6
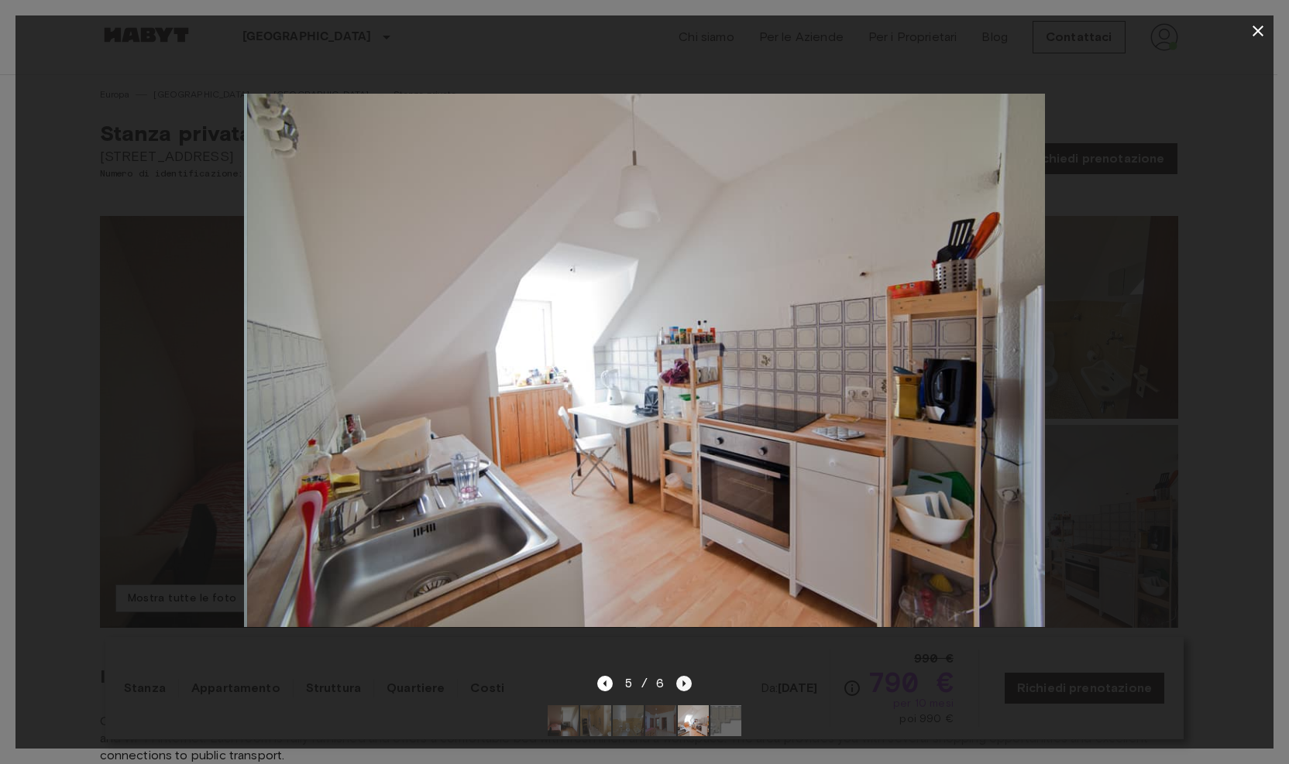
click at [685, 681] on icon "Next image" at bounding box center [684, 684] width 3 height 6
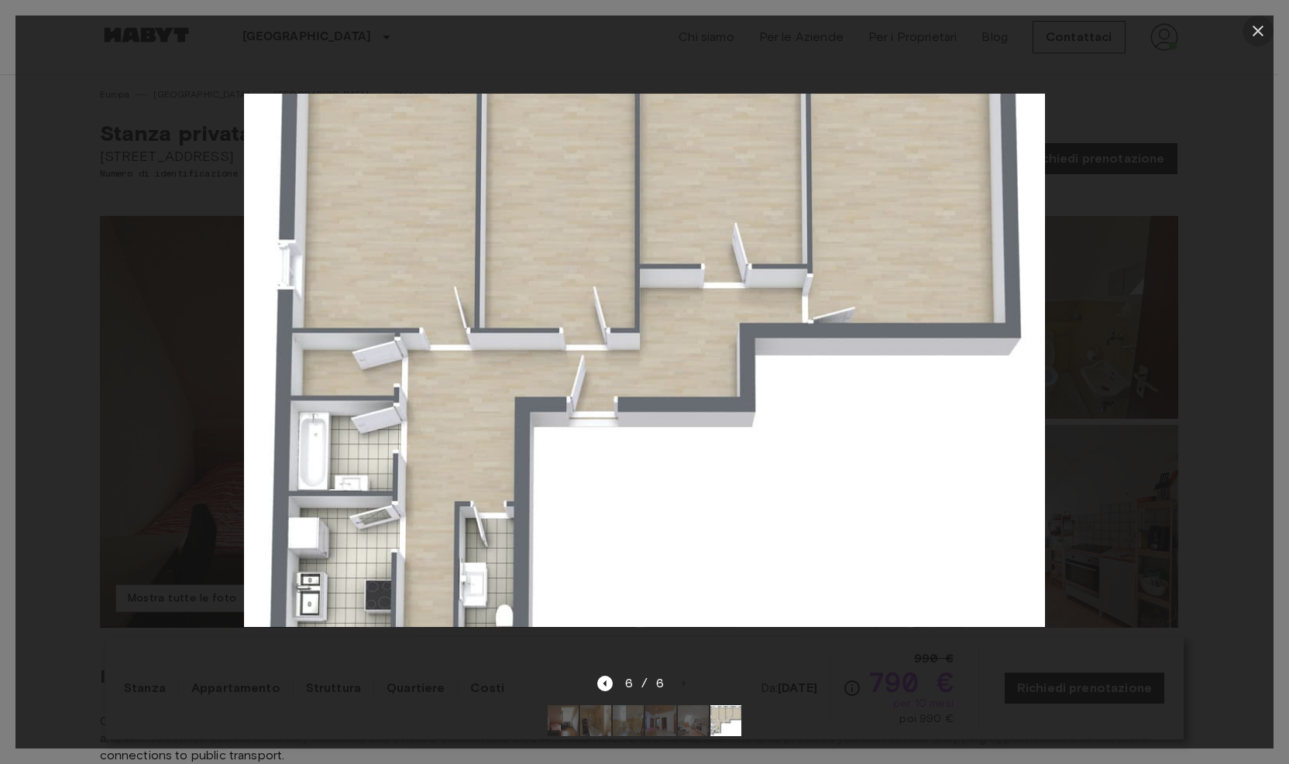
click at [1262, 29] on icon "button" at bounding box center [1257, 31] width 19 height 19
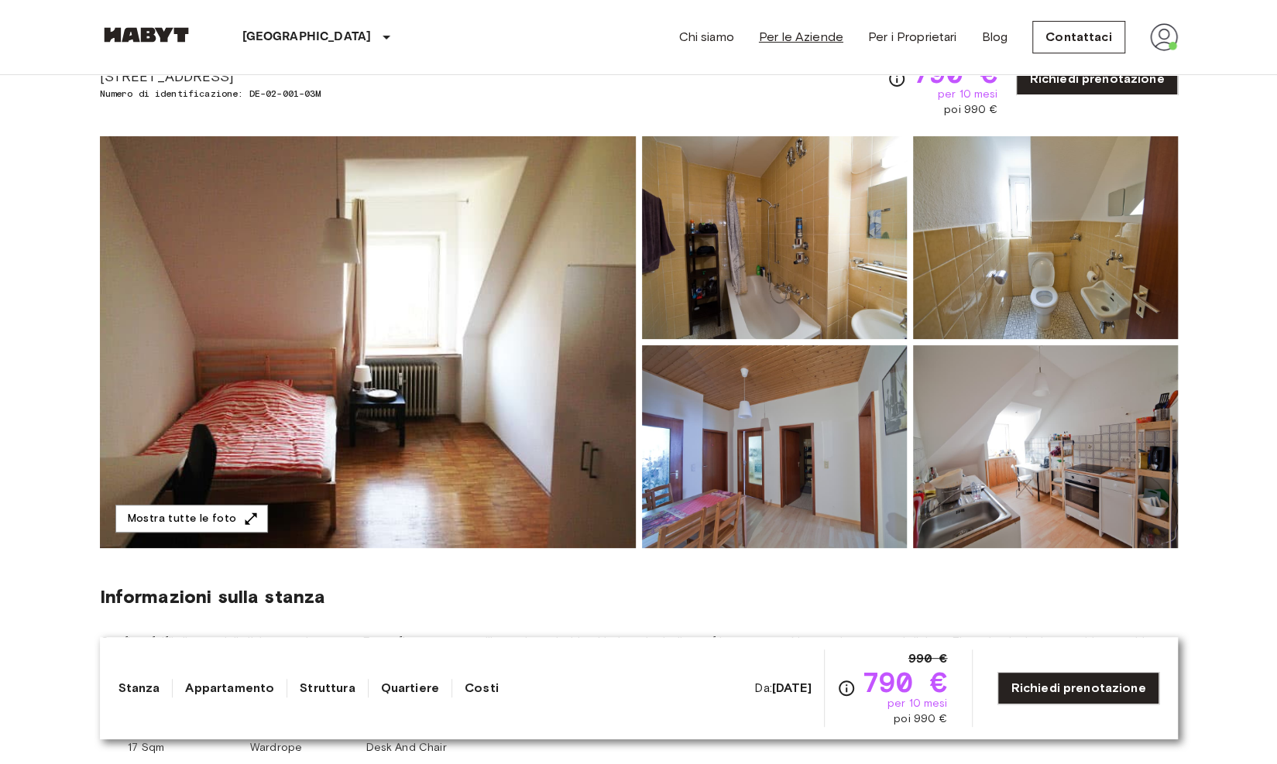
scroll to position [103, 0]
